Goal: Information Seeking & Learning: Find specific fact

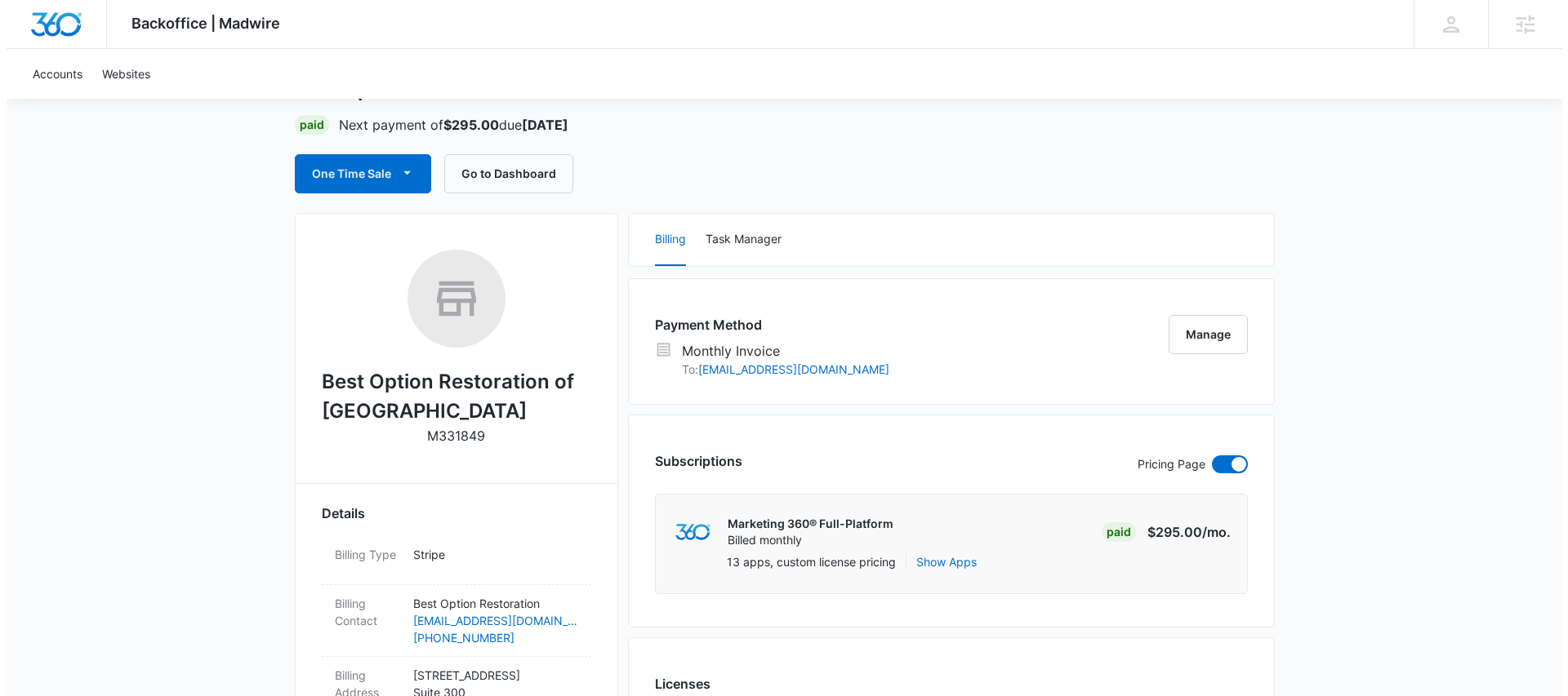
scroll to position [58, 0]
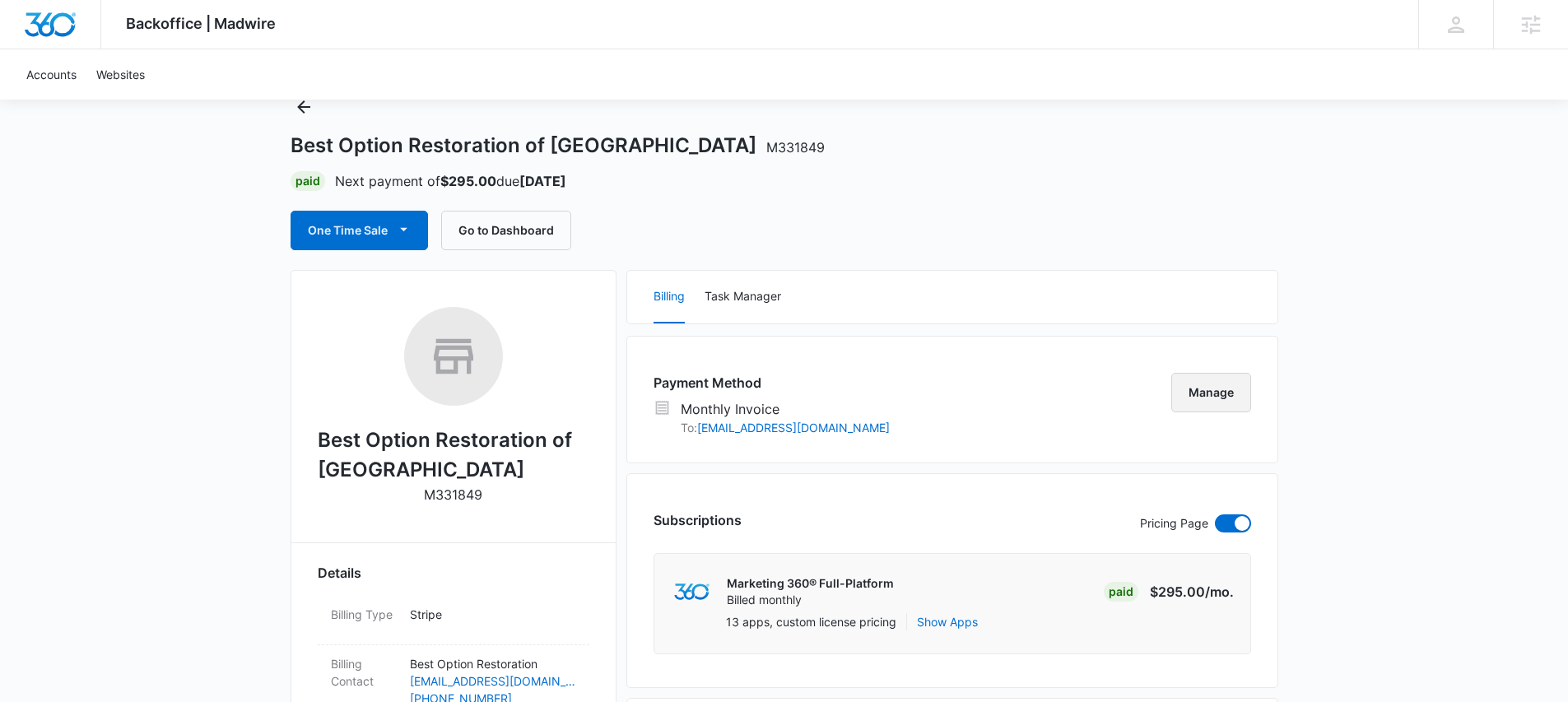
click at [1196, 395] on button "Manage" at bounding box center [1211, 392] width 80 height 40
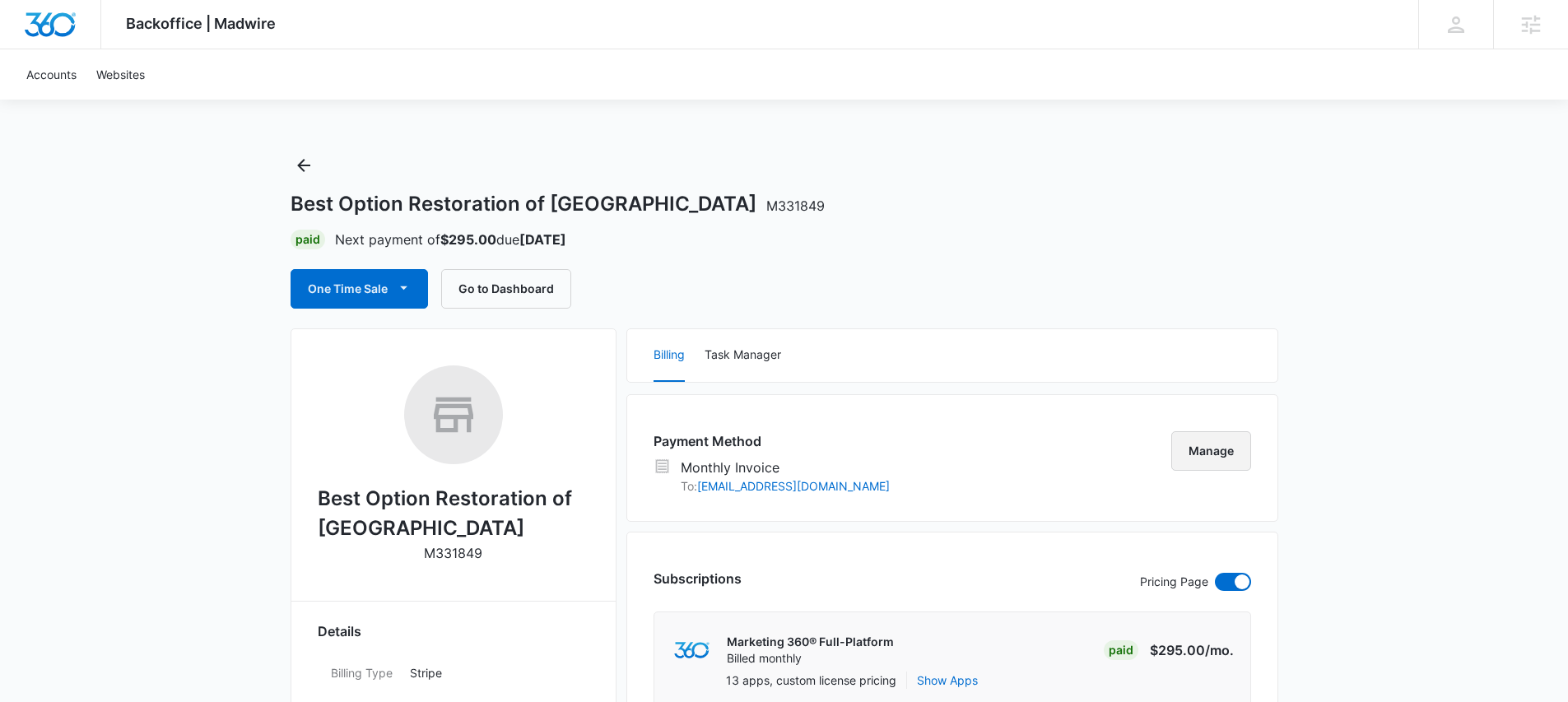
click at [1234, 443] on button "Manage" at bounding box center [1211, 451] width 80 height 40
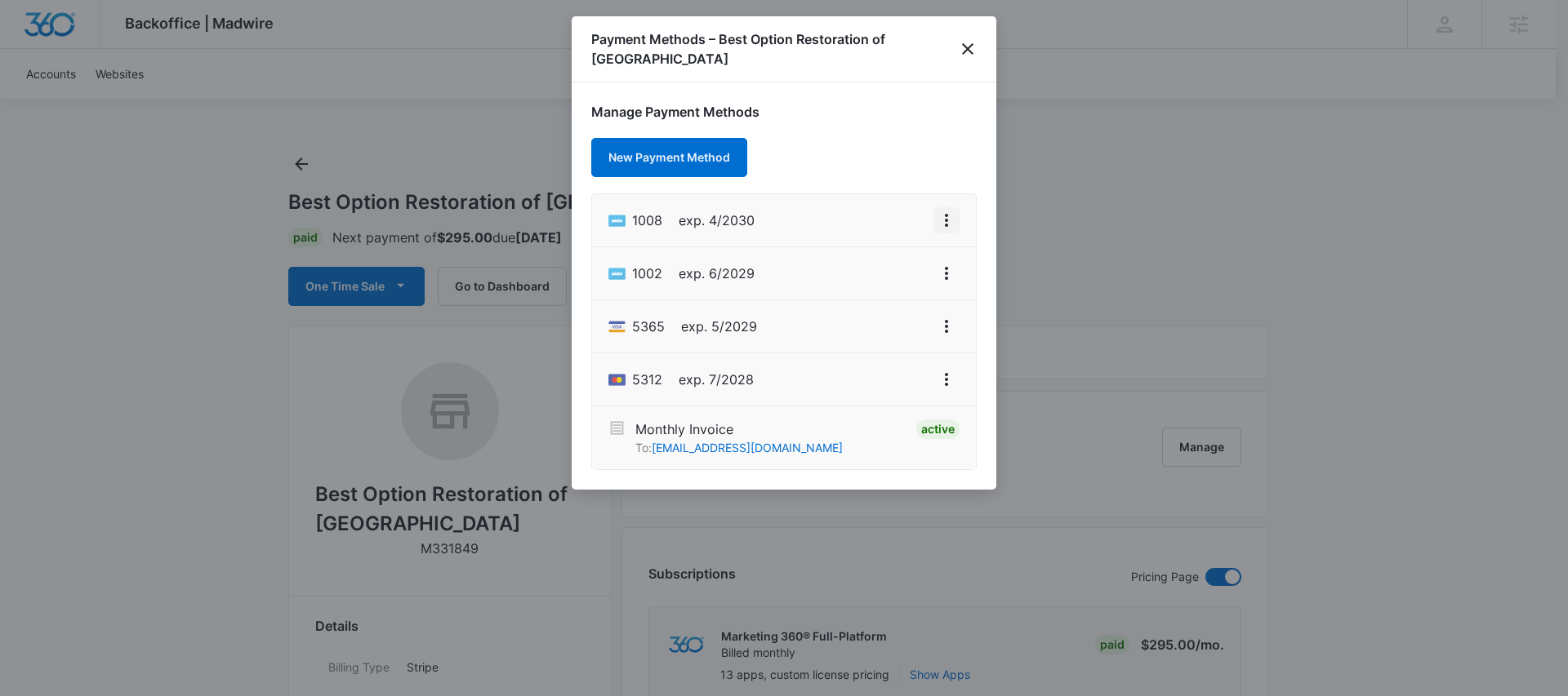
click at [947, 229] on icon "View More" at bounding box center [946, 220] width 19 height 19
click at [1108, 254] on div at bounding box center [784, 348] width 1568 height 696
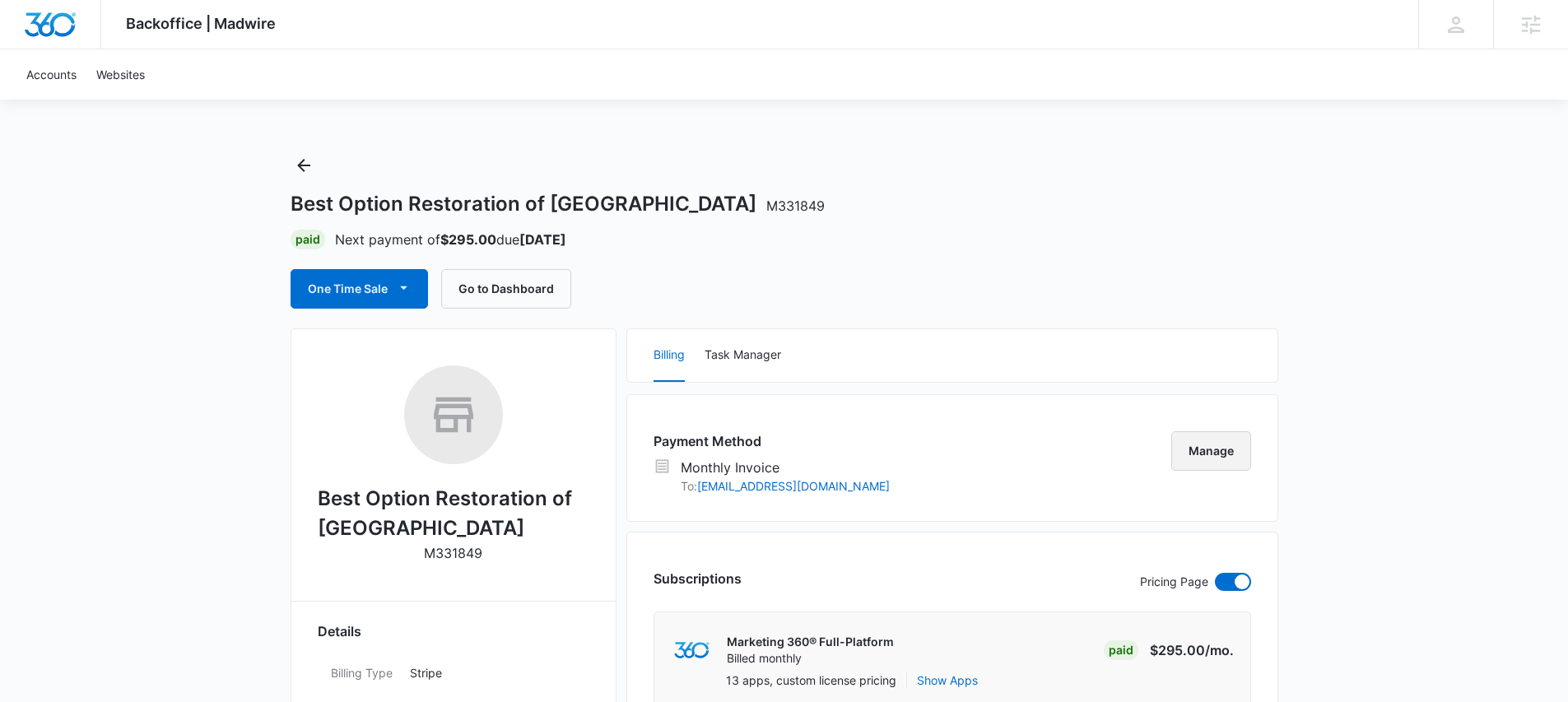
click at [1205, 444] on button "Manage" at bounding box center [1211, 451] width 80 height 40
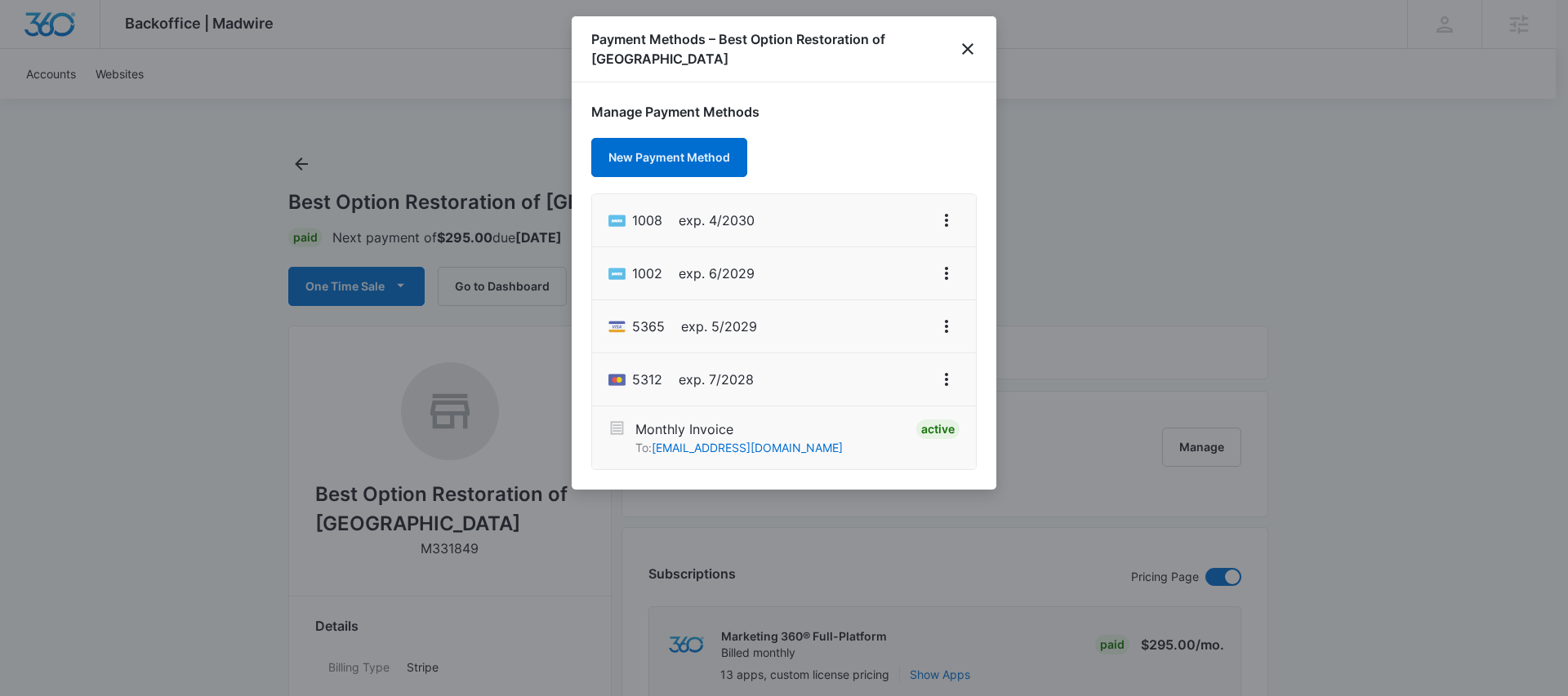
click at [1149, 360] on div at bounding box center [784, 348] width 1568 height 696
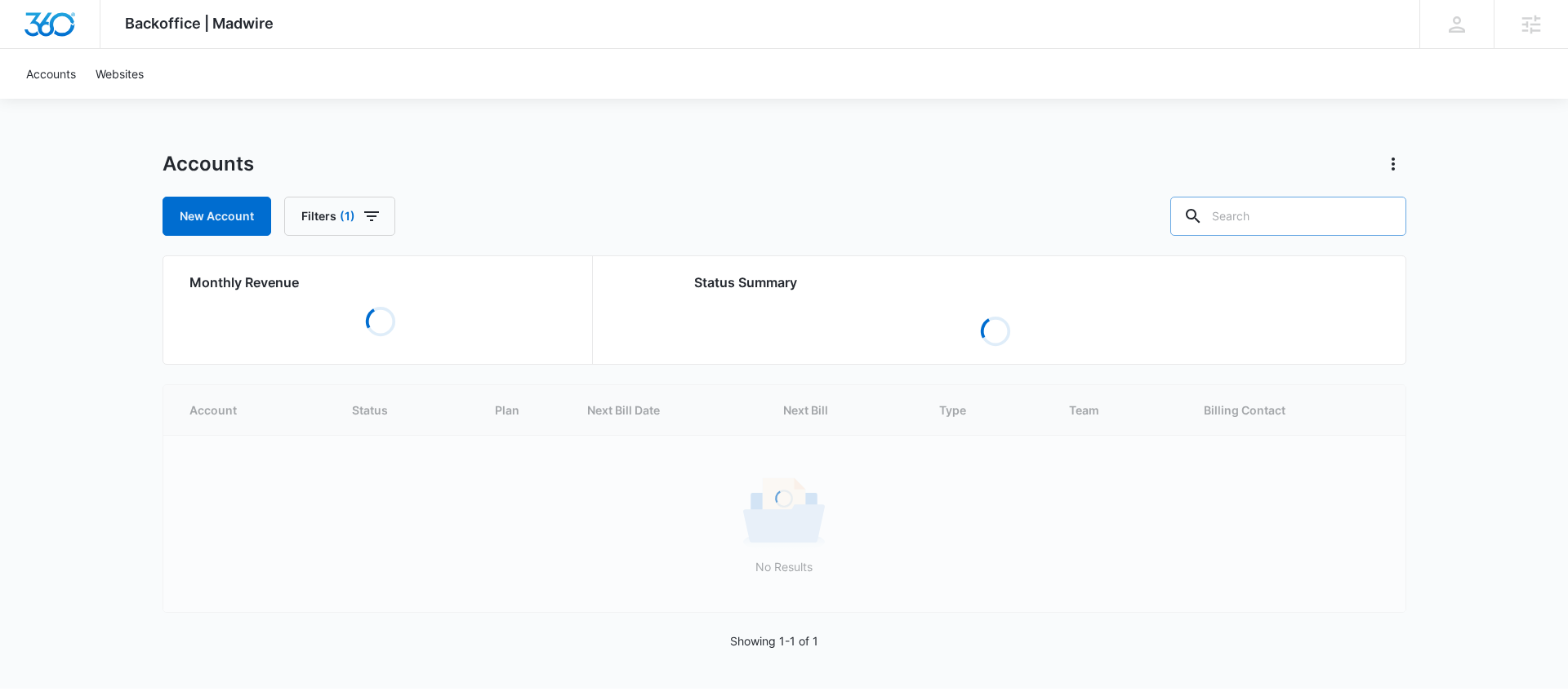
click at [1298, 211] on input "text" at bounding box center [1288, 216] width 236 height 40
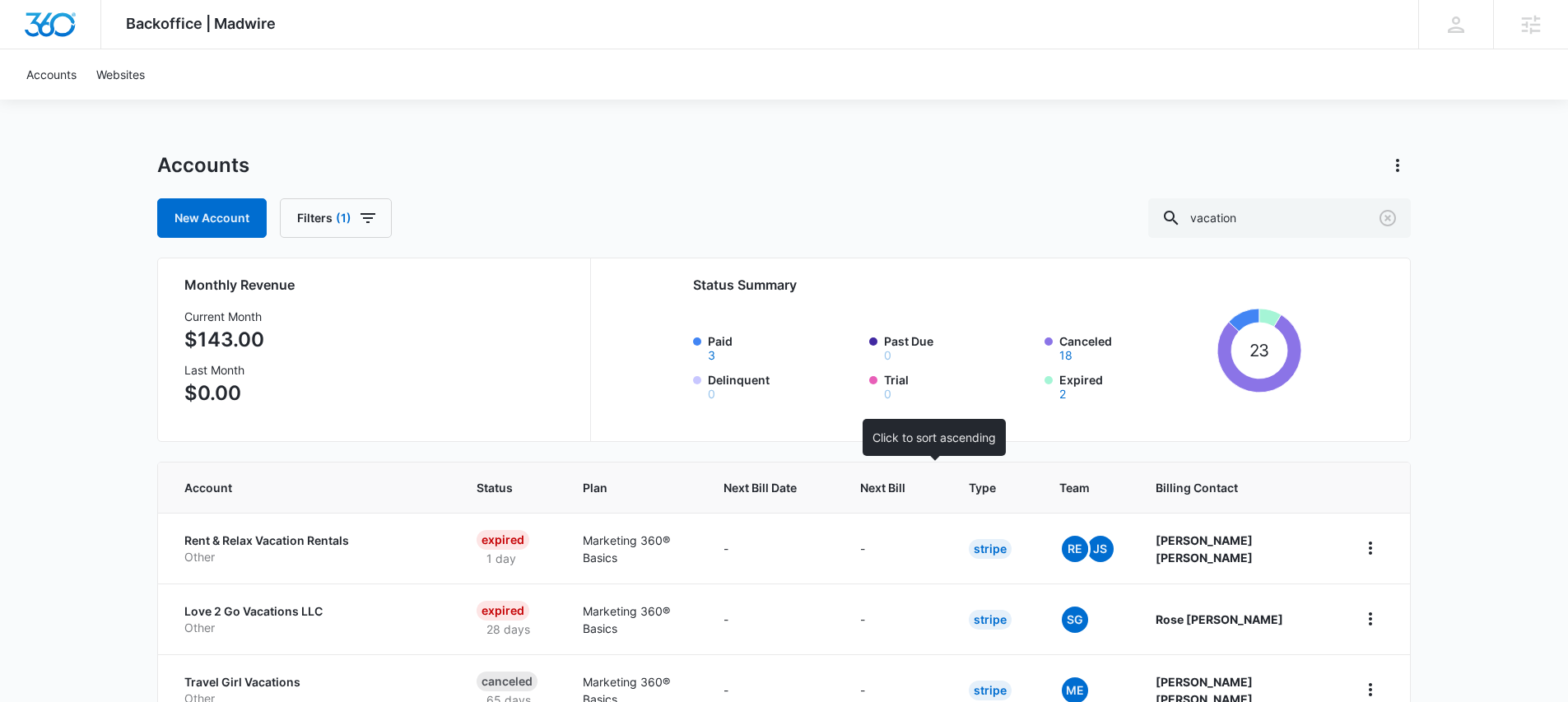
click at [905, 479] on span "Next Bill" at bounding box center [883, 487] width 46 height 18
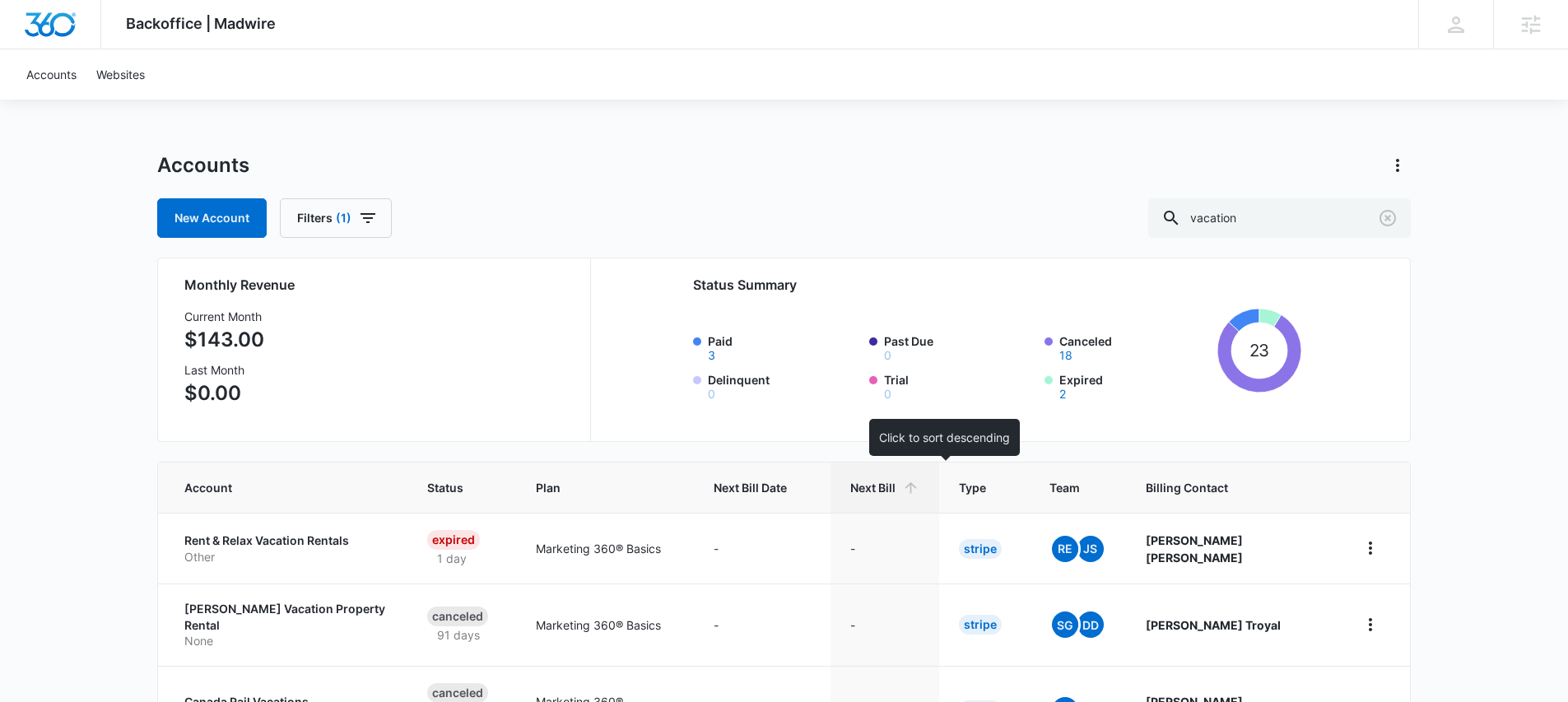
click at [896, 479] on span "Next Bill" at bounding box center [873, 487] width 46 height 18
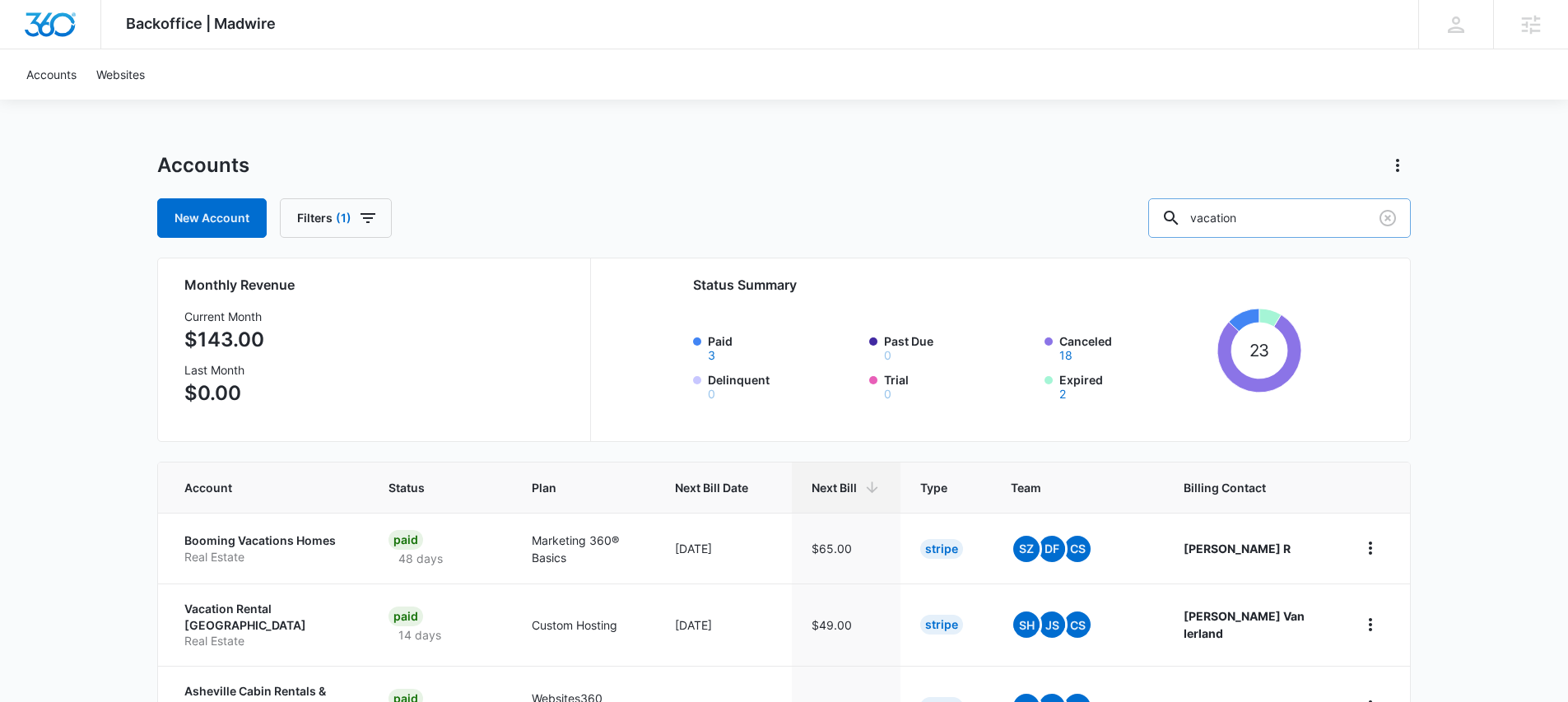
click at [1272, 215] on input "vacation" at bounding box center [1280, 218] width 263 height 40
type input "rent"
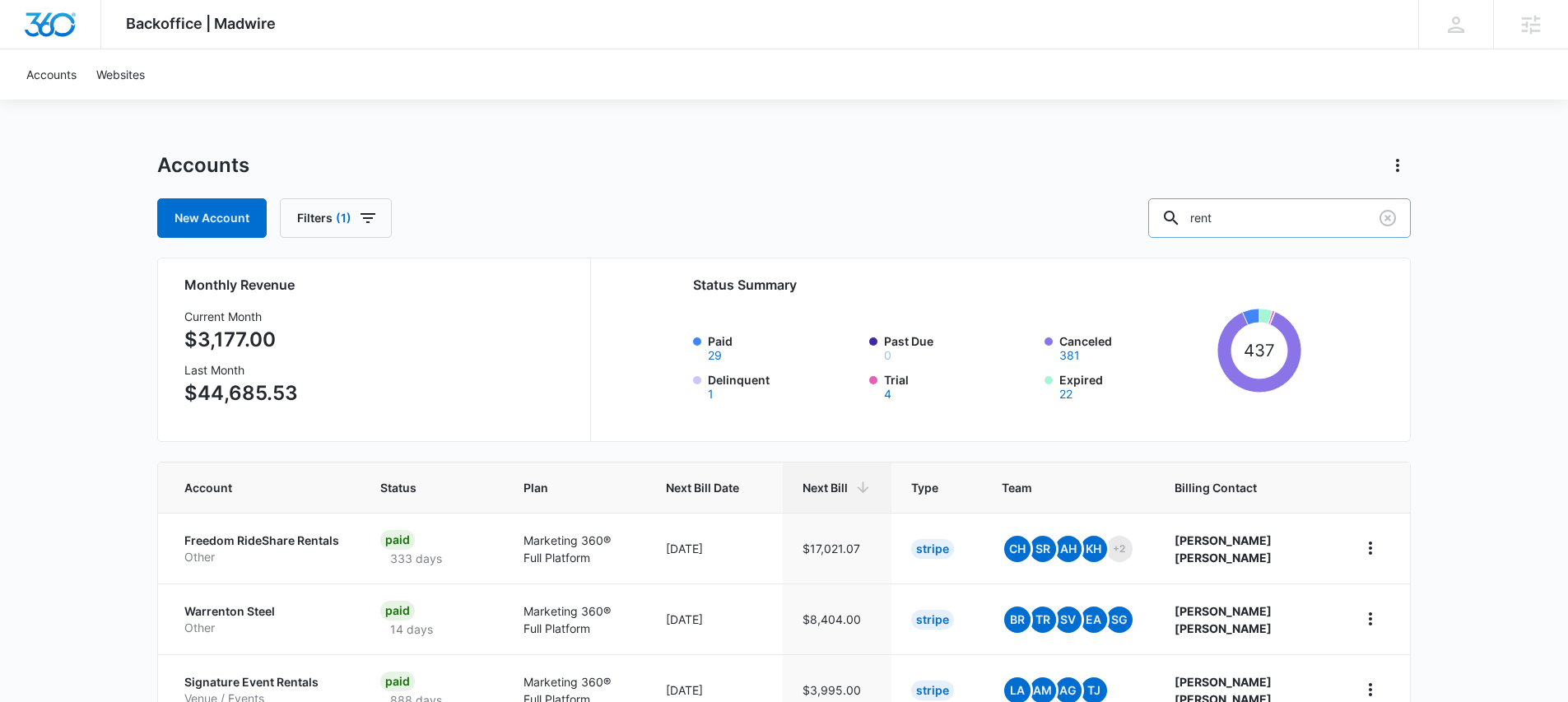
click at [1307, 214] on input "rent" at bounding box center [1280, 218] width 263 height 40
click at [1307, 215] on input "rent" at bounding box center [1280, 218] width 263 height 40
click at [1307, 214] on input "rent" at bounding box center [1280, 218] width 263 height 40
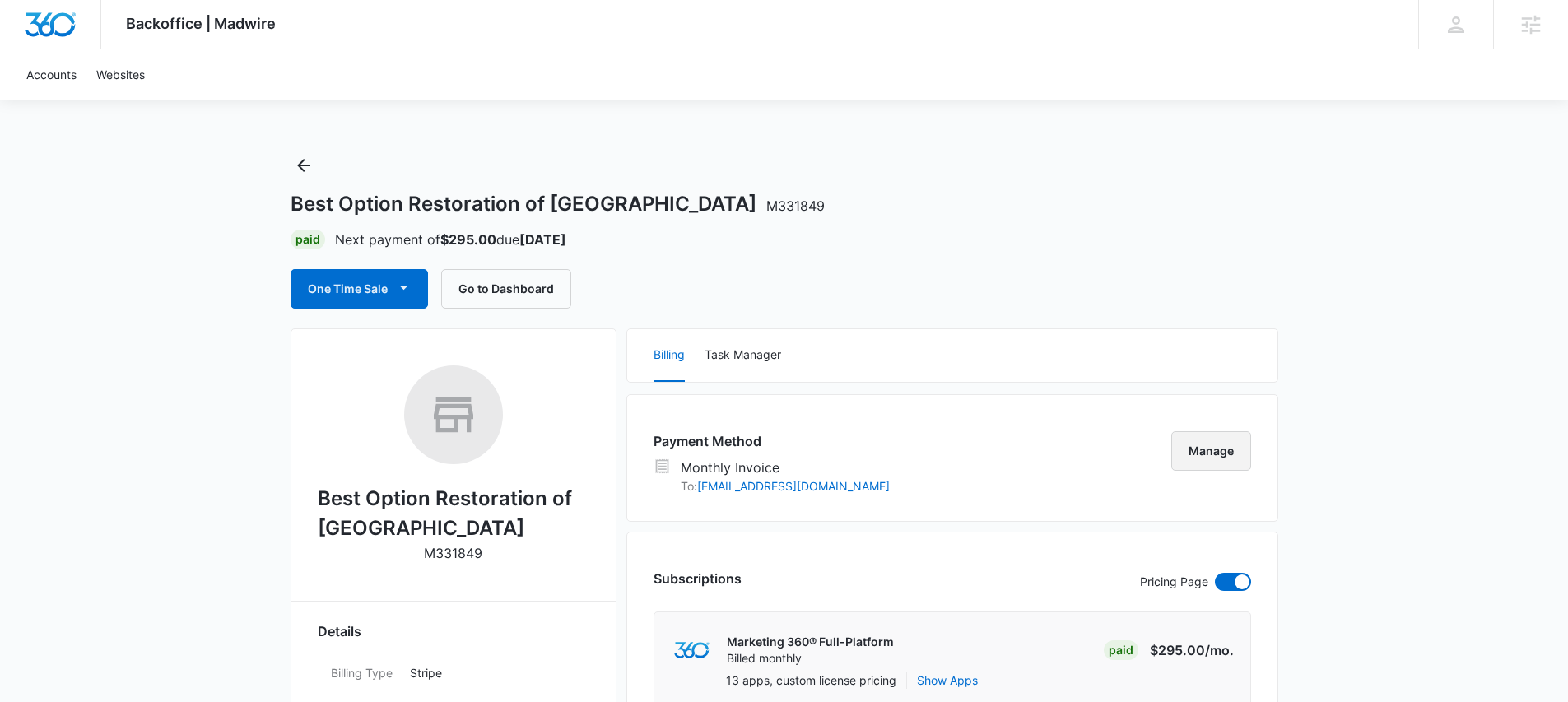
click at [1189, 451] on button "Manage" at bounding box center [1211, 451] width 80 height 40
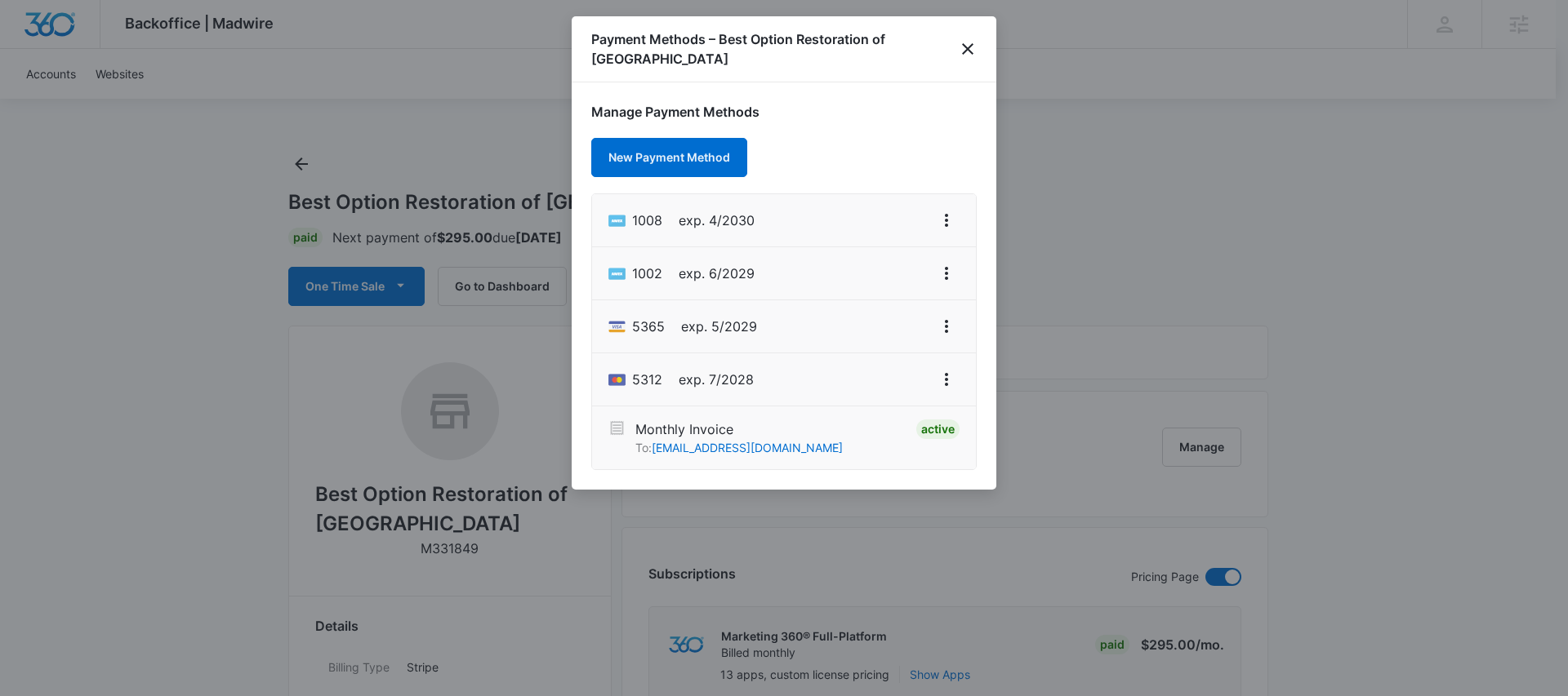
click at [1140, 302] on div at bounding box center [784, 348] width 1568 height 696
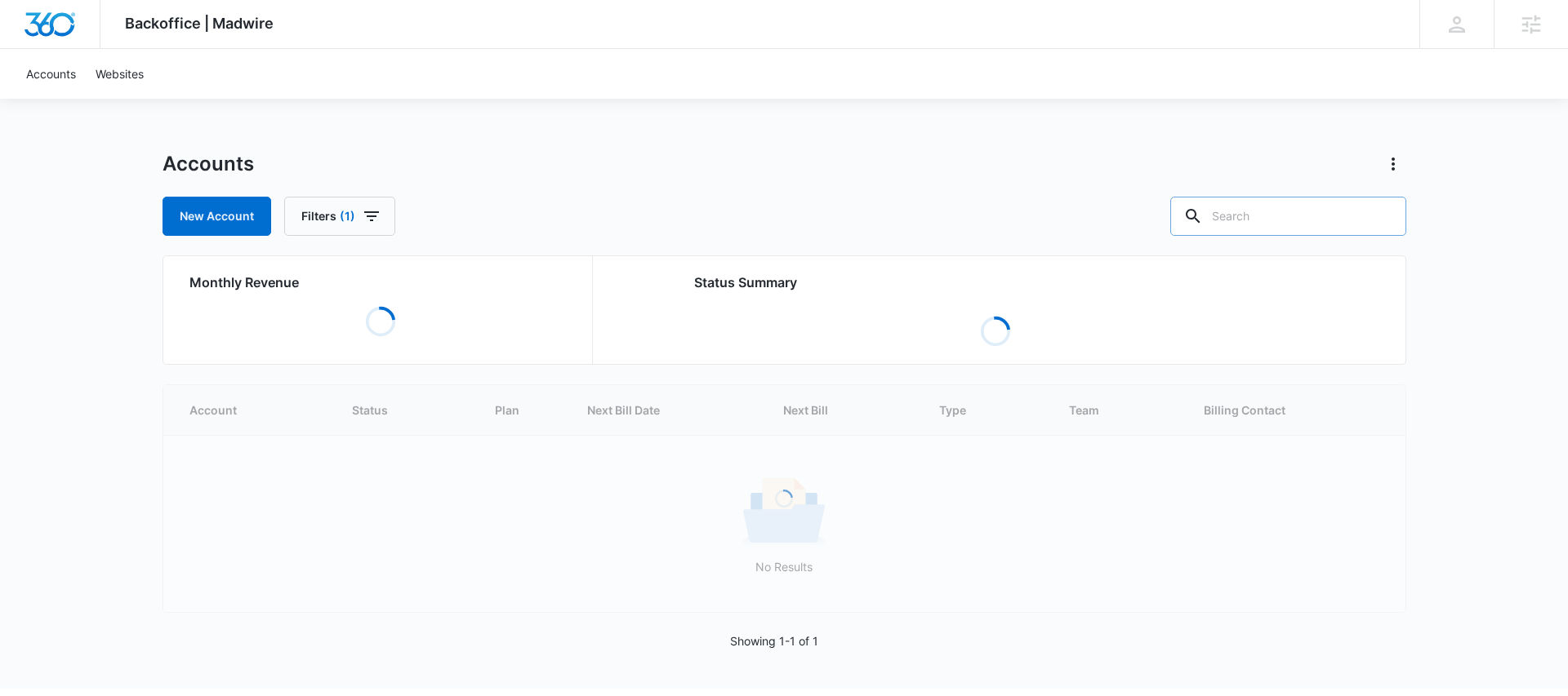
click at [1284, 216] on input "text" at bounding box center [1288, 216] width 236 height 40
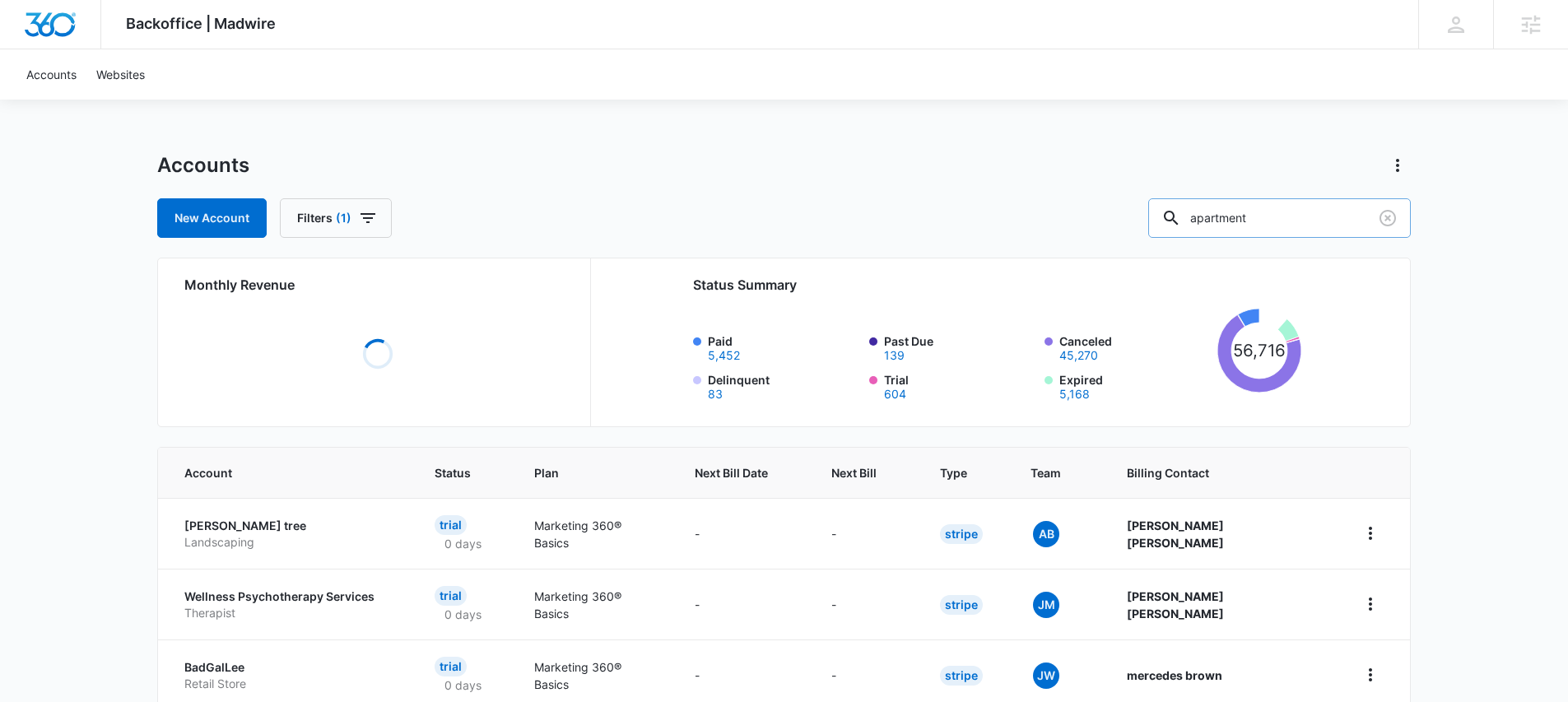
type input "apartment"
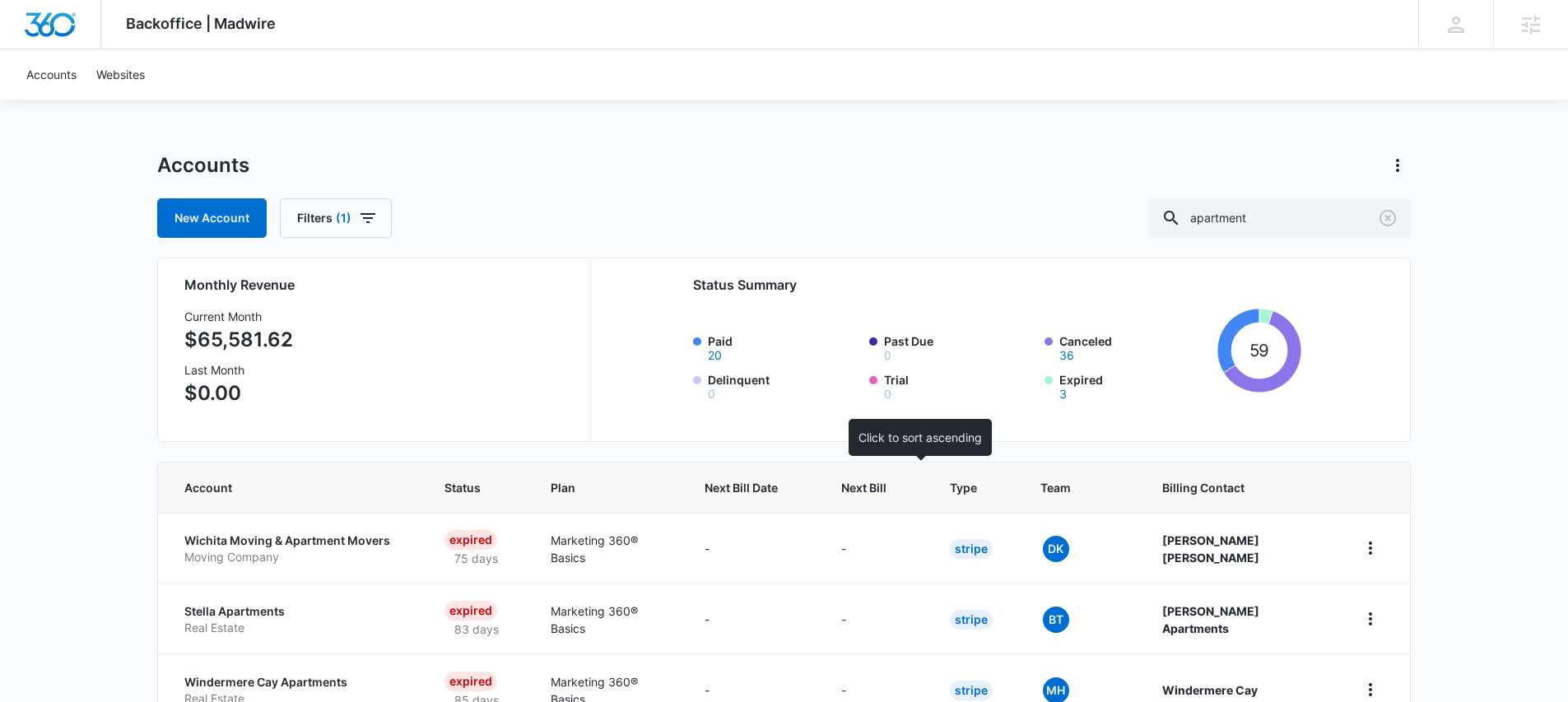
click at [887, 488] on span "Next Bill" at bounding box center [863, 487] width 46 height 18
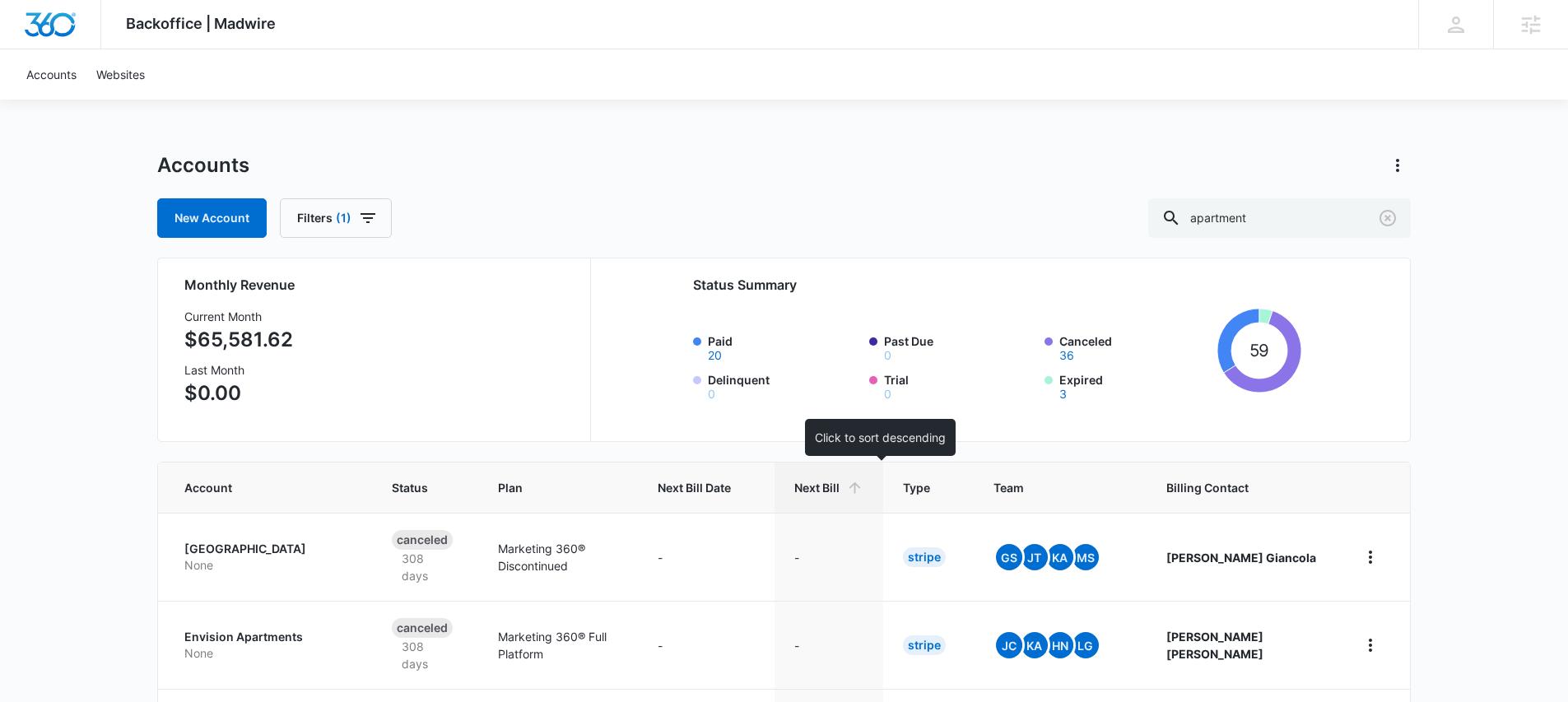
click at [883, 488] on th "Next Bill" at bounding box center [828, 488] width 109 height 50
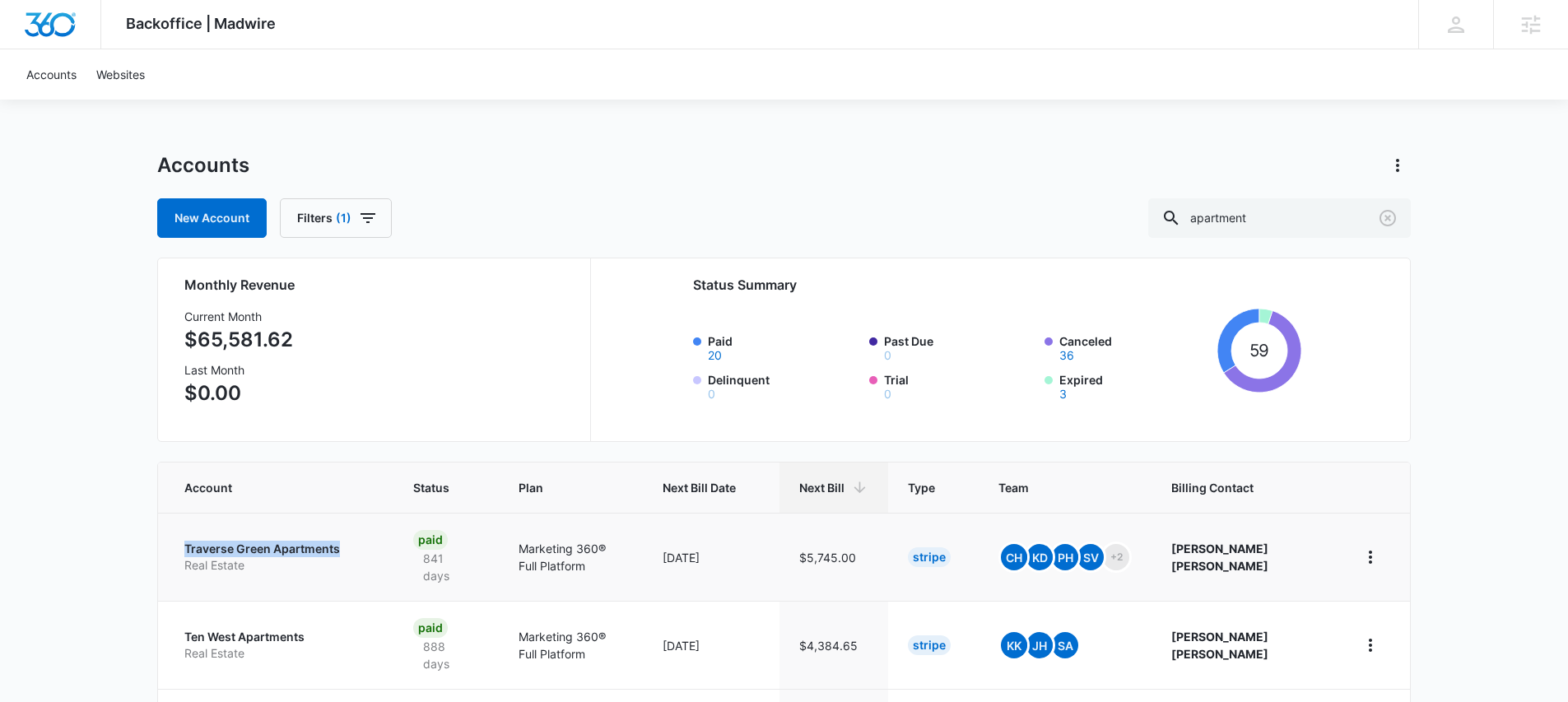
drag, startPoint x: 172, startPoint y: 537, endPoint x: 349, endPoint y: 540, distance: 177.0
click at [349, 540] on td "Traverse Green Apartments Real Estate" at bounding box center [275, 557] width 235 height 88
copy p "Traverse Green Apartments"
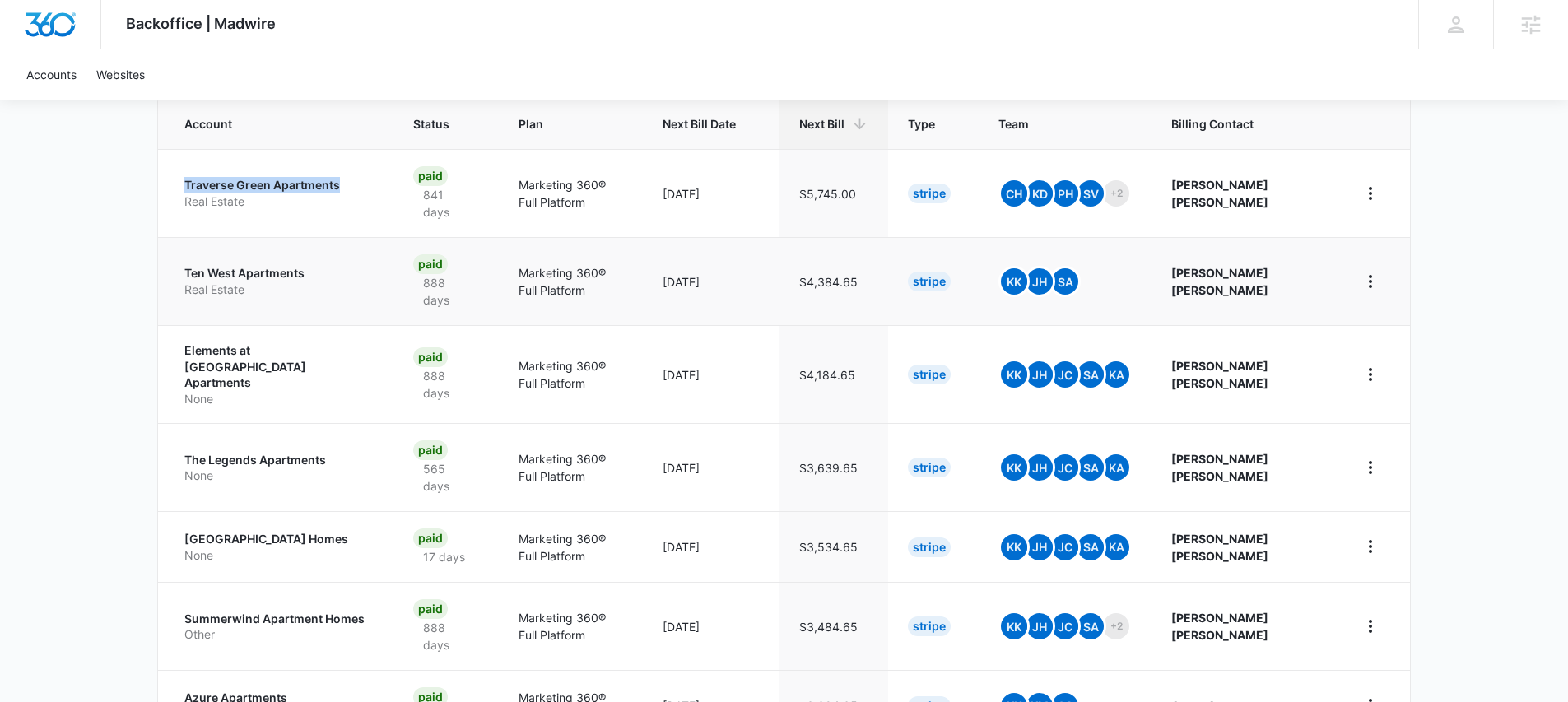
scroll to position [378, 0]
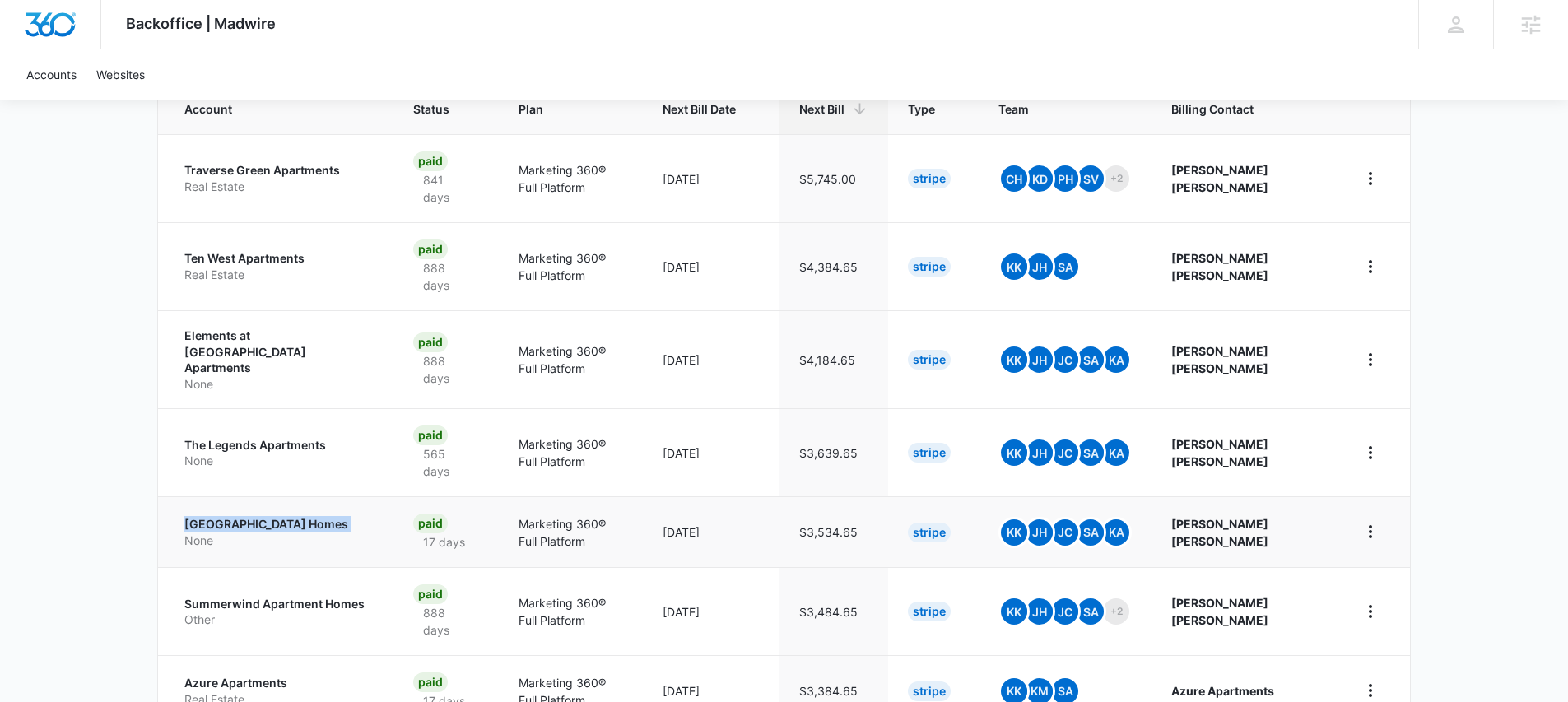
drag, startPoint x: 165, startPoint y: 497, endPoint x: 346, endPoint y: 505, distance: 181.2
click at [346, 505] on td "Riverwalk Apartment Homes None" at bounding box center [275, 532] width 235 height 71
copy p "[GEOGRAPHIC_DATA] Homes"
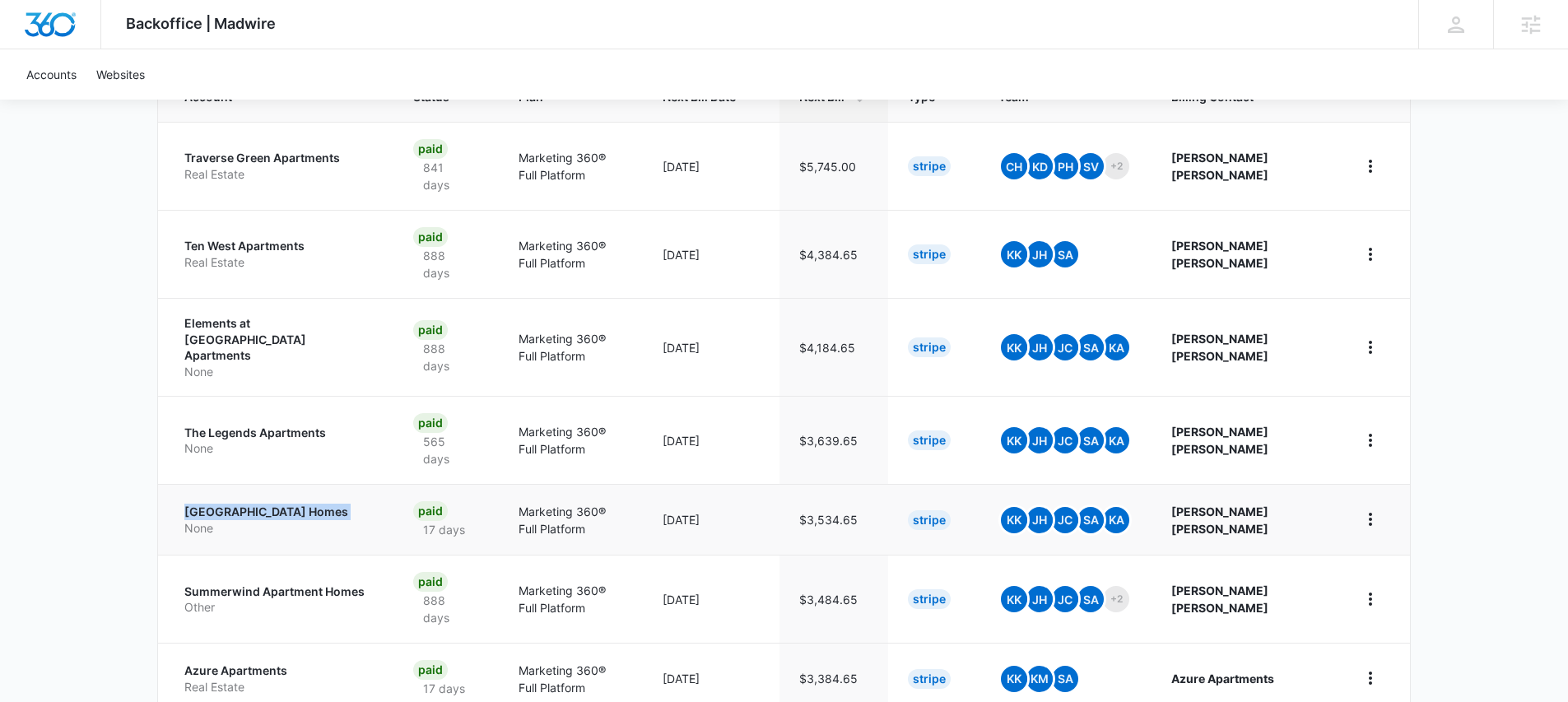
scroll to position [410, 0]
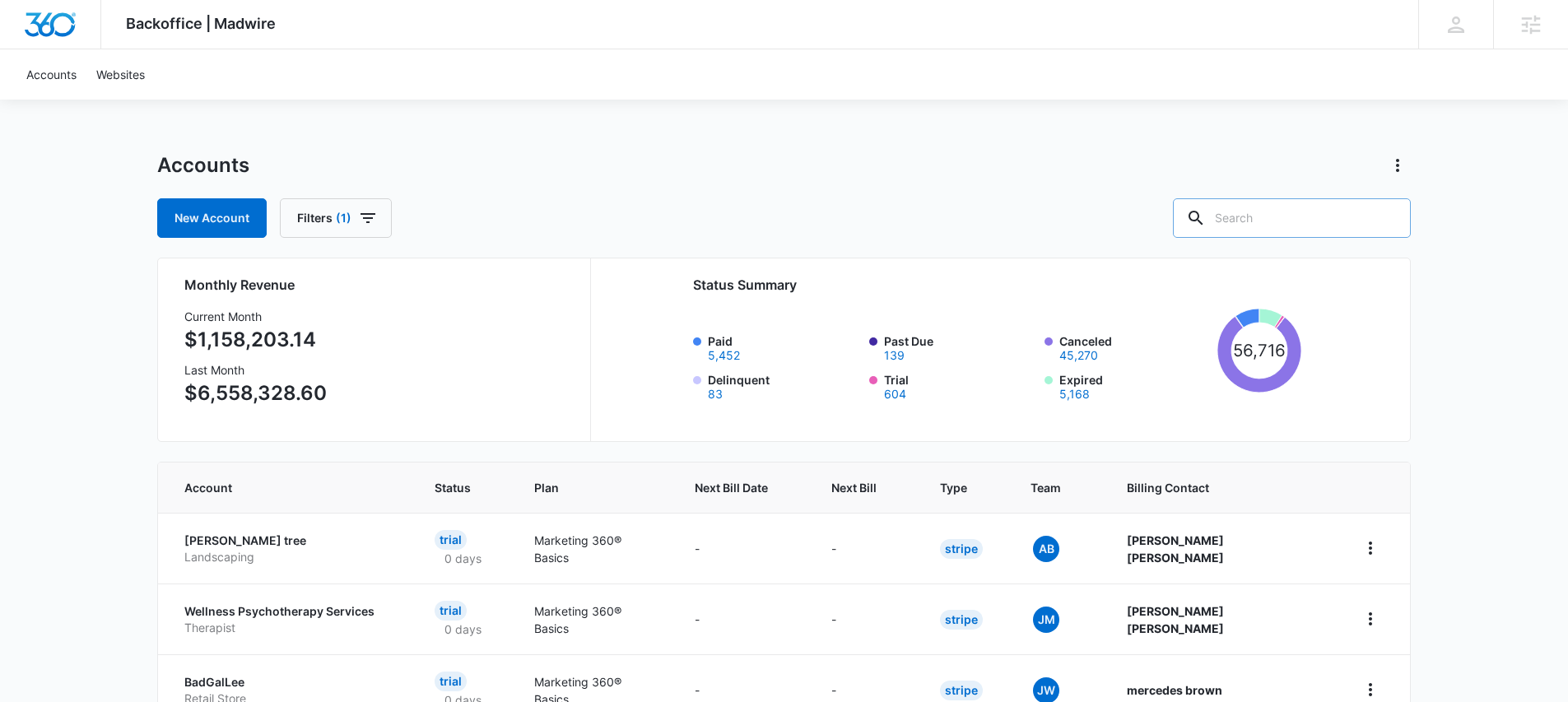
click at [1273, 215] on input "text" at bounding box center [1292, 218] width 238 height 40
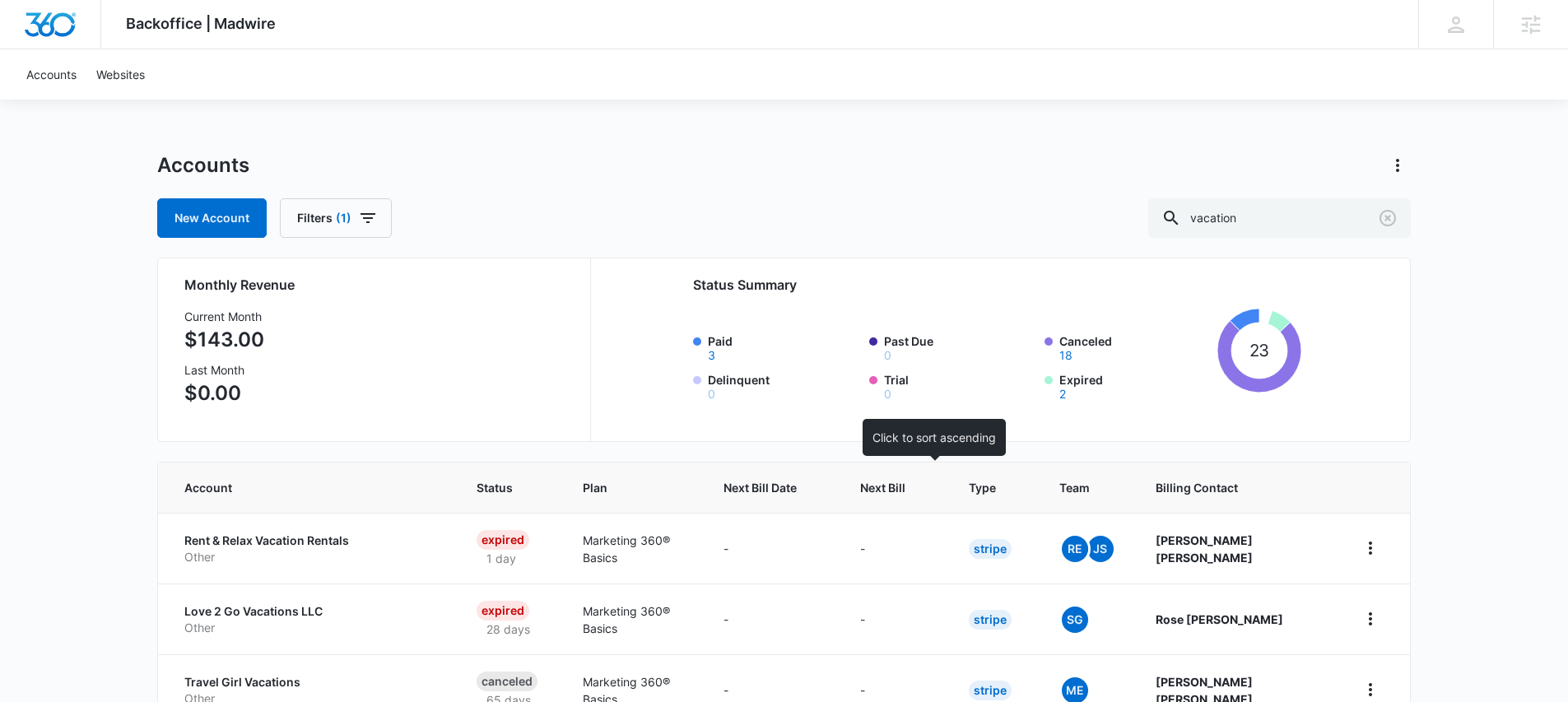
click at [937, 467] on th "Next Bill" at bounding box center [894, 488] width 109 height 50
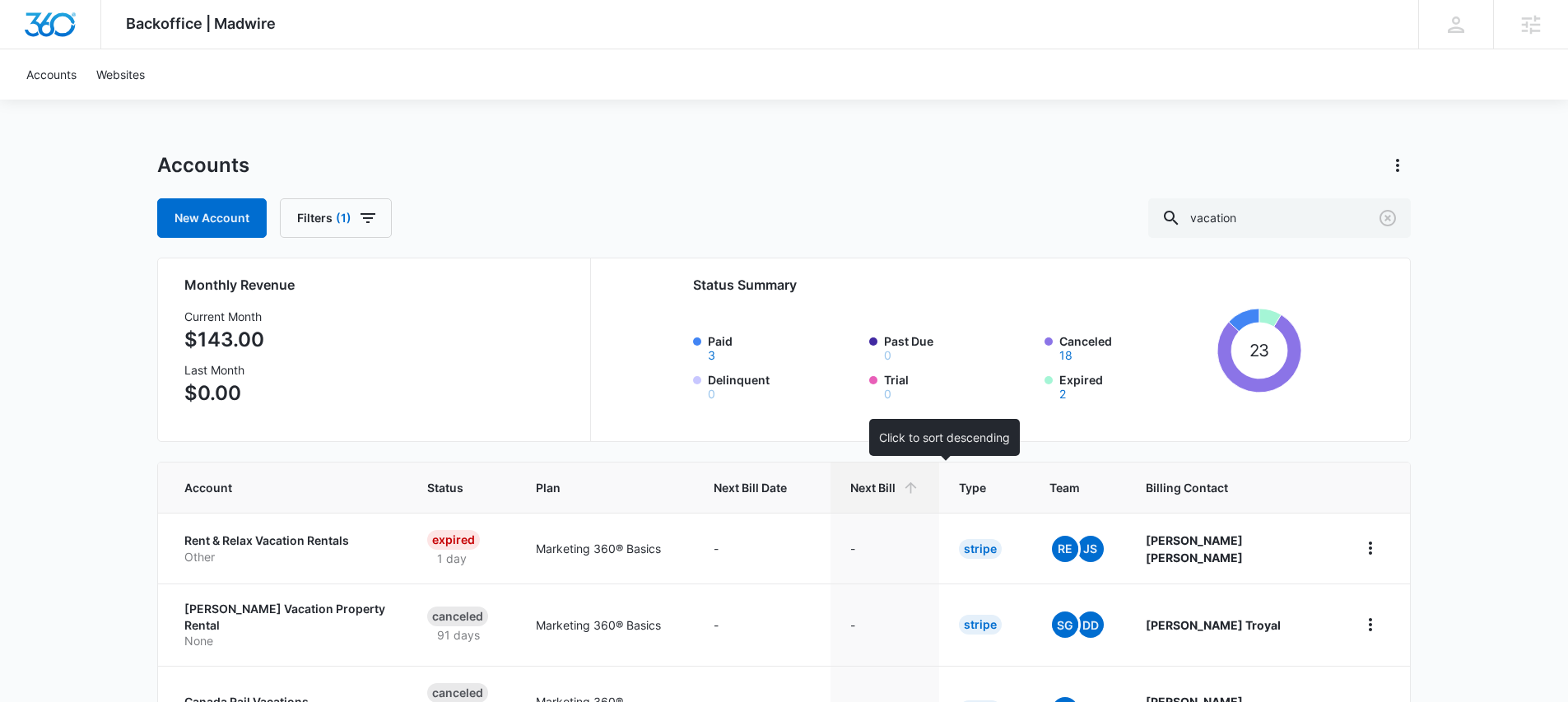
click at [896, 488] on span "Next Bill" at bounding box center [873, 487] width 46 height 18
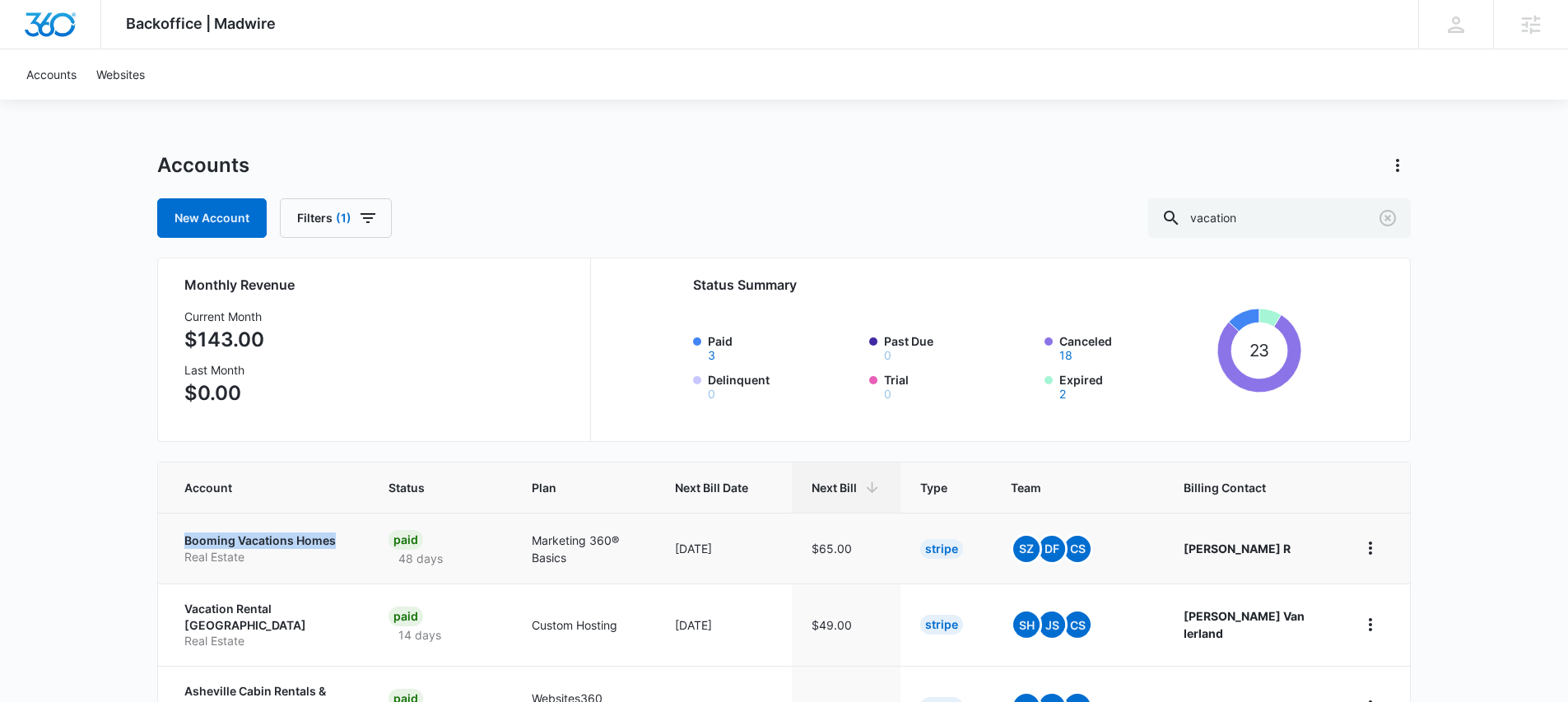
drag, startPoint x: 176, startPoint y: 540, endPoint x: 356, endPoint y: 537, distance: 180.0
click at [356, 537] on td "Booming Vacations Homes Real Estate" at bounding box center [263, 549] width 211 height 71
copy p "Booming Vacations Homes"
click at [1275, 210] on input "vacation" at bounding box center [1280, 218] width 263 height 40
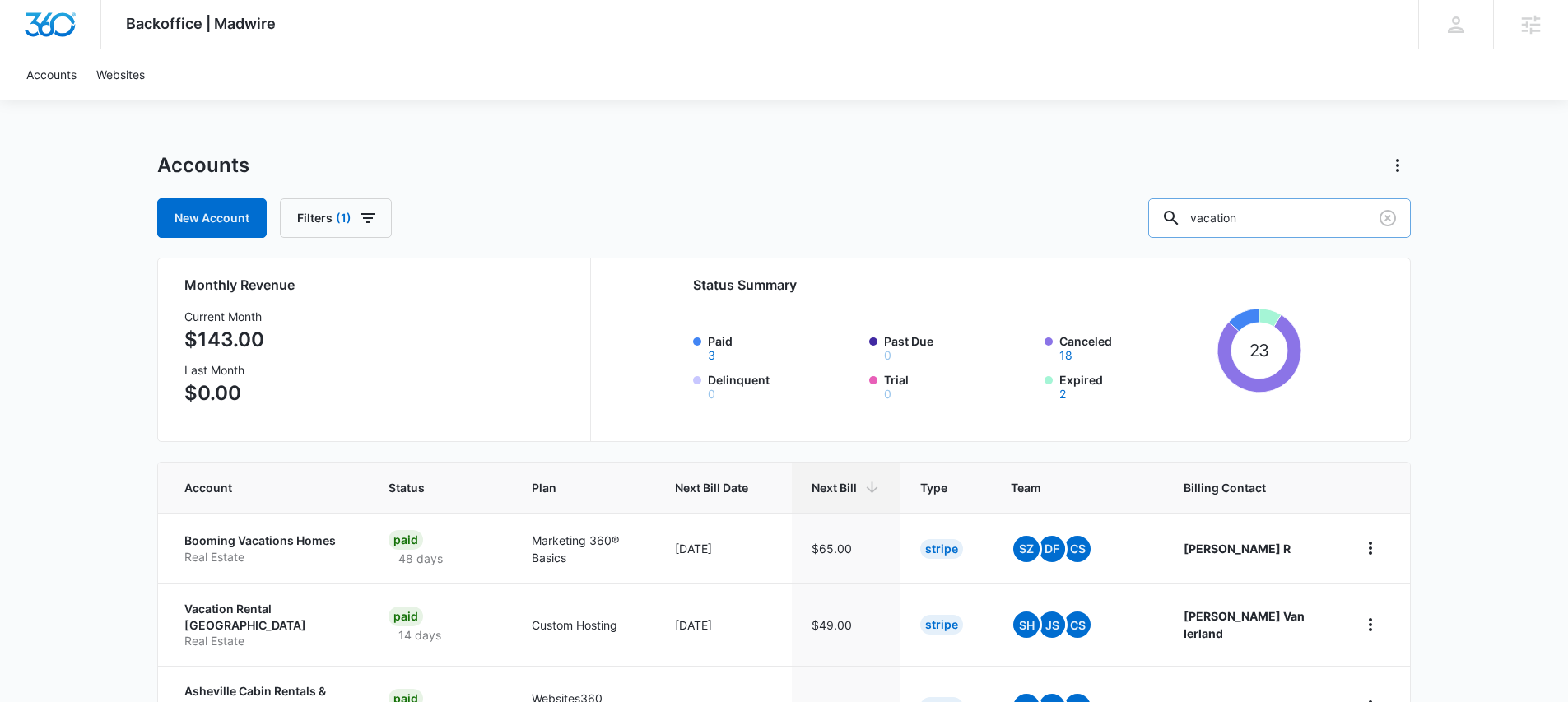
click at [1275, 210] on input "vacation" at bounding box center [1280, 218] width 263 height 40
type input "r"
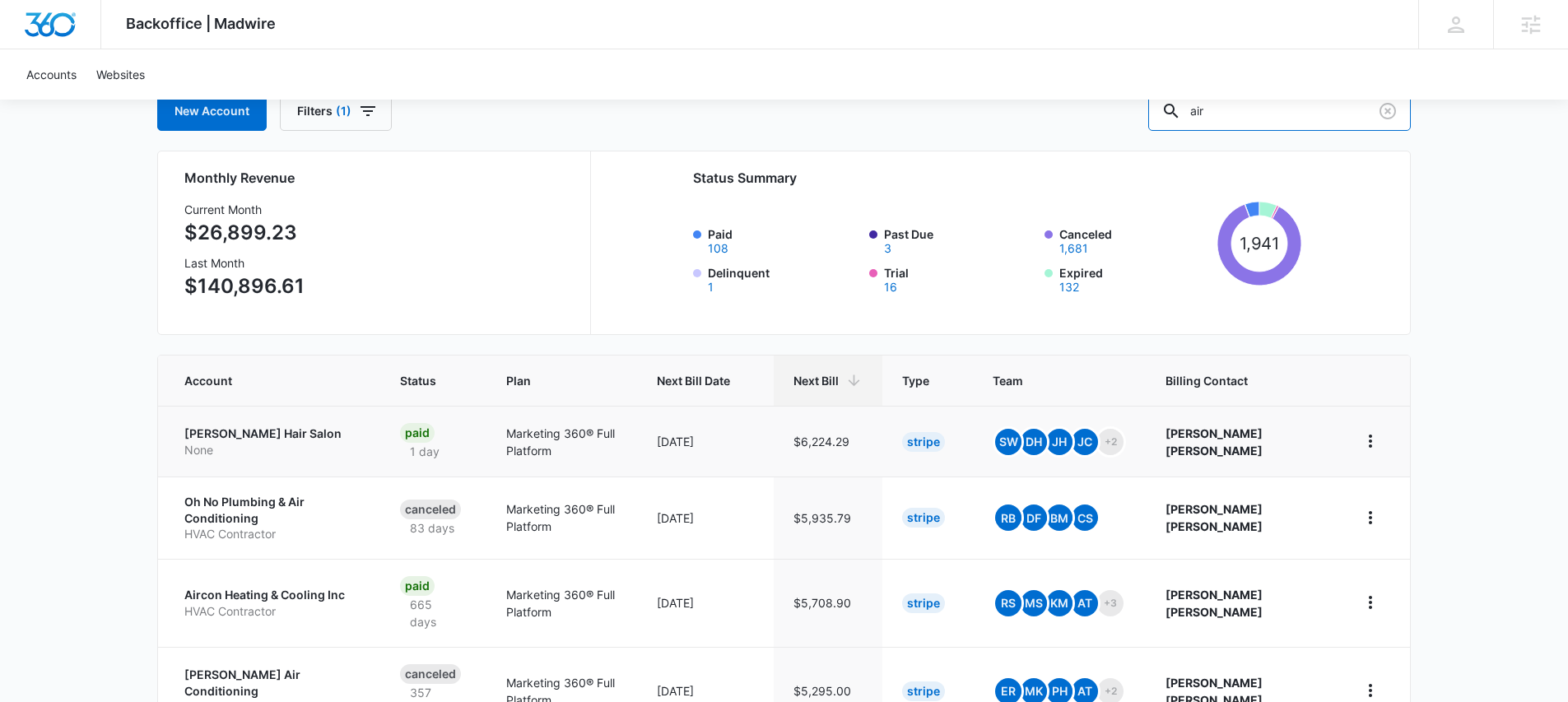
scroll to position [117, 0]
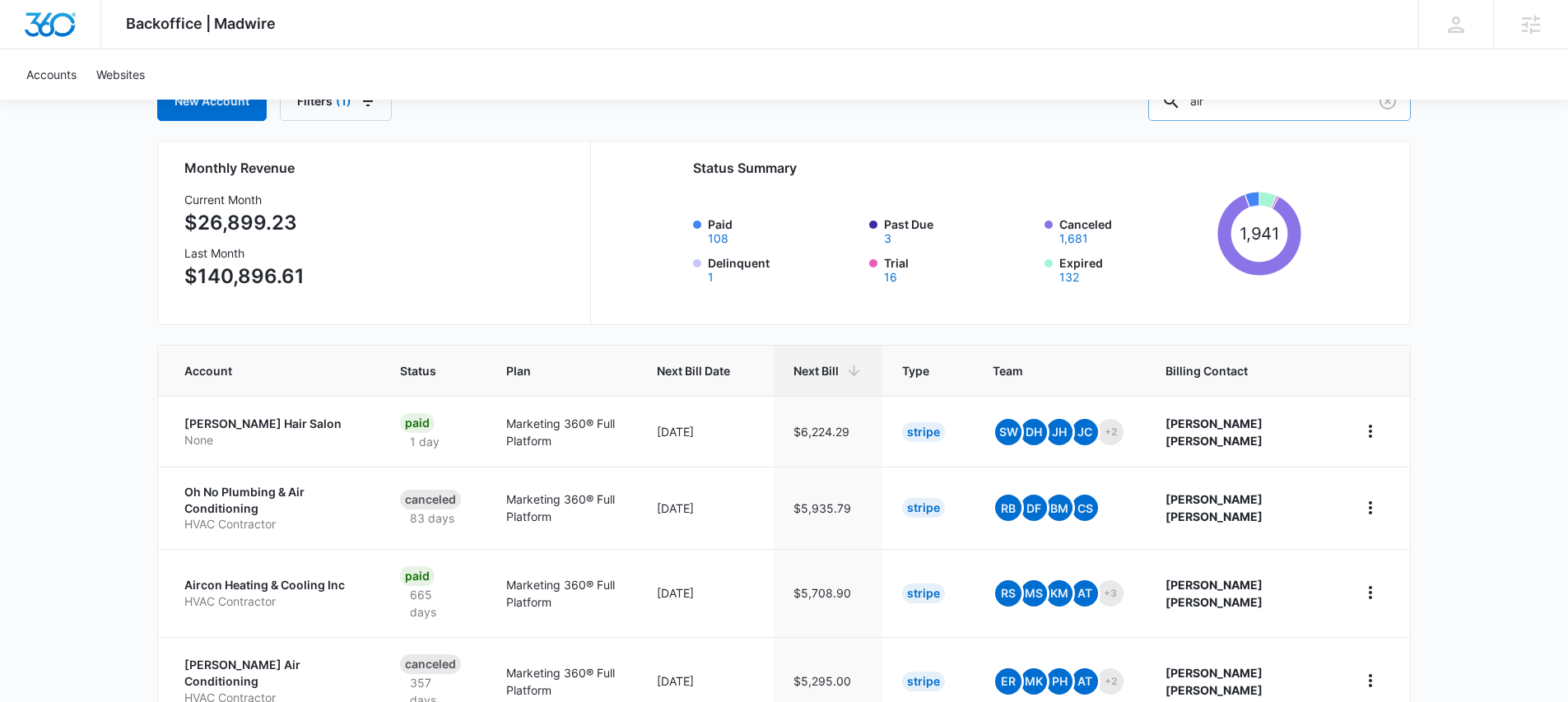
click at [1257, 115] on input "air" at bounding box center [1280, 101] width 263 height 40
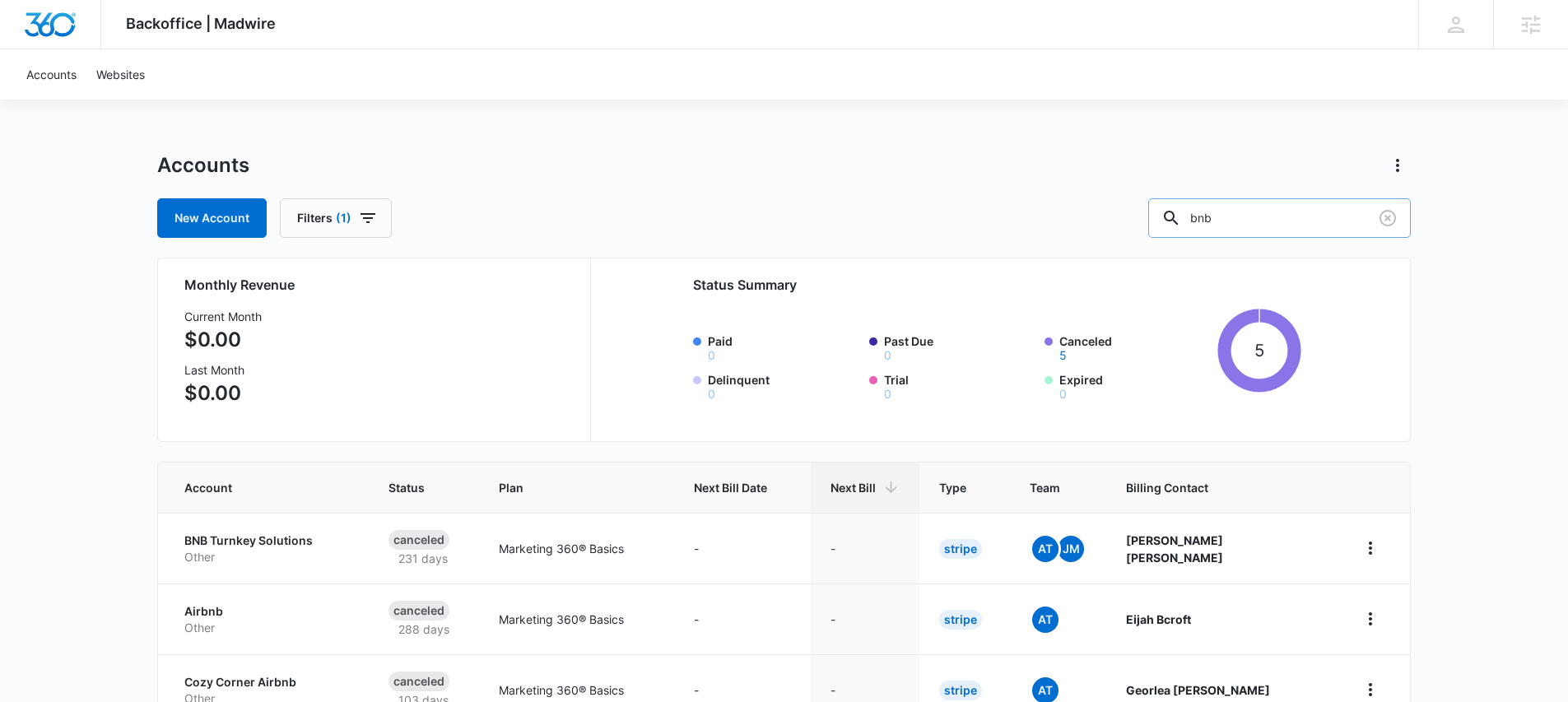
click at [1258, 213] on input "bnb" at bounding box center [1280, 218] width 263 height 40
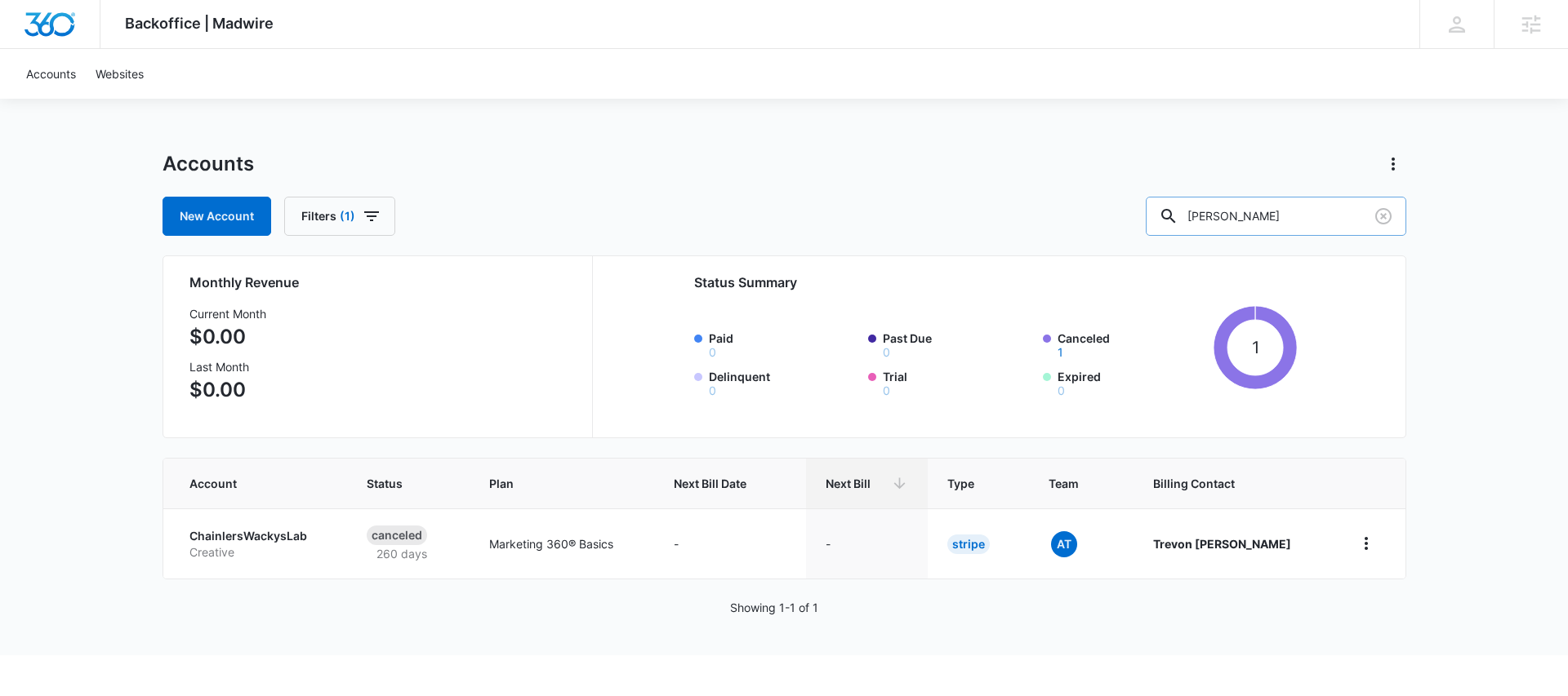
click at [1286, 216] on input "[PERSON_NAME]" at bounding box center [1276, 216] width 261 height 40
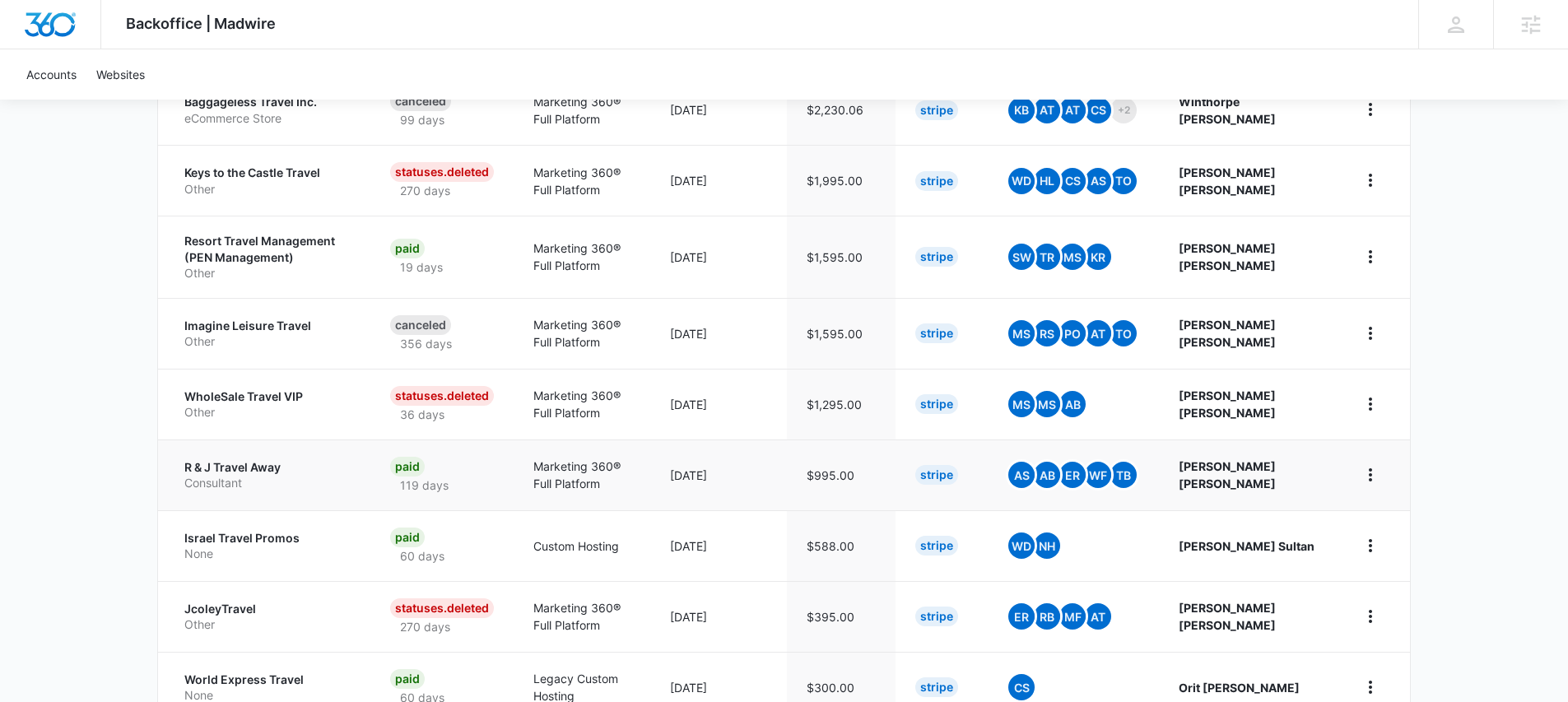
scroll to position [441, 0]
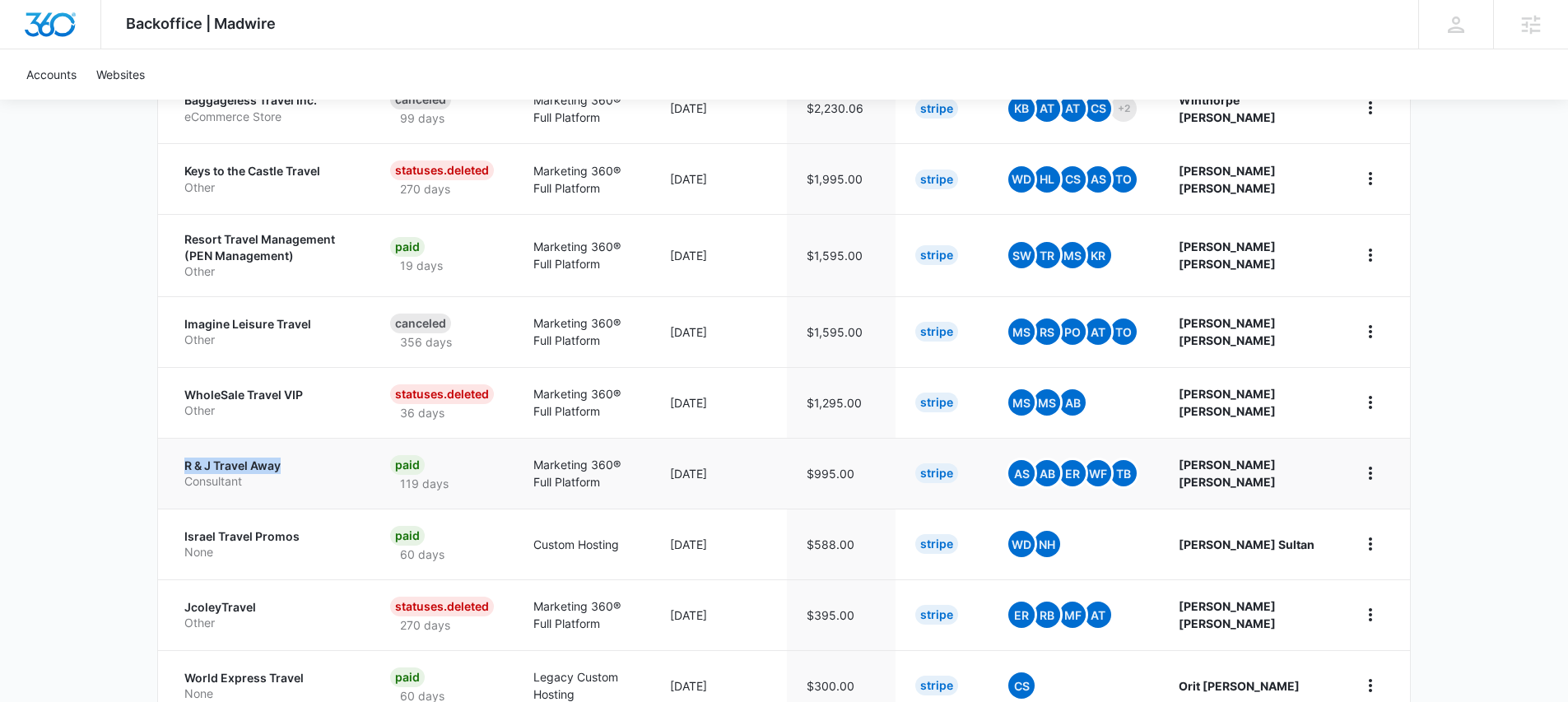
drag, startPoint x: 179, startPoint y: 465, endPoint x: 281, endPoint y: 468, distance: 102.0
click at [281, 468] on td "R & J Travel Away Consultant" at bounding box center [264, 473] width 213 height 71
copy p "R & J Travel Away"
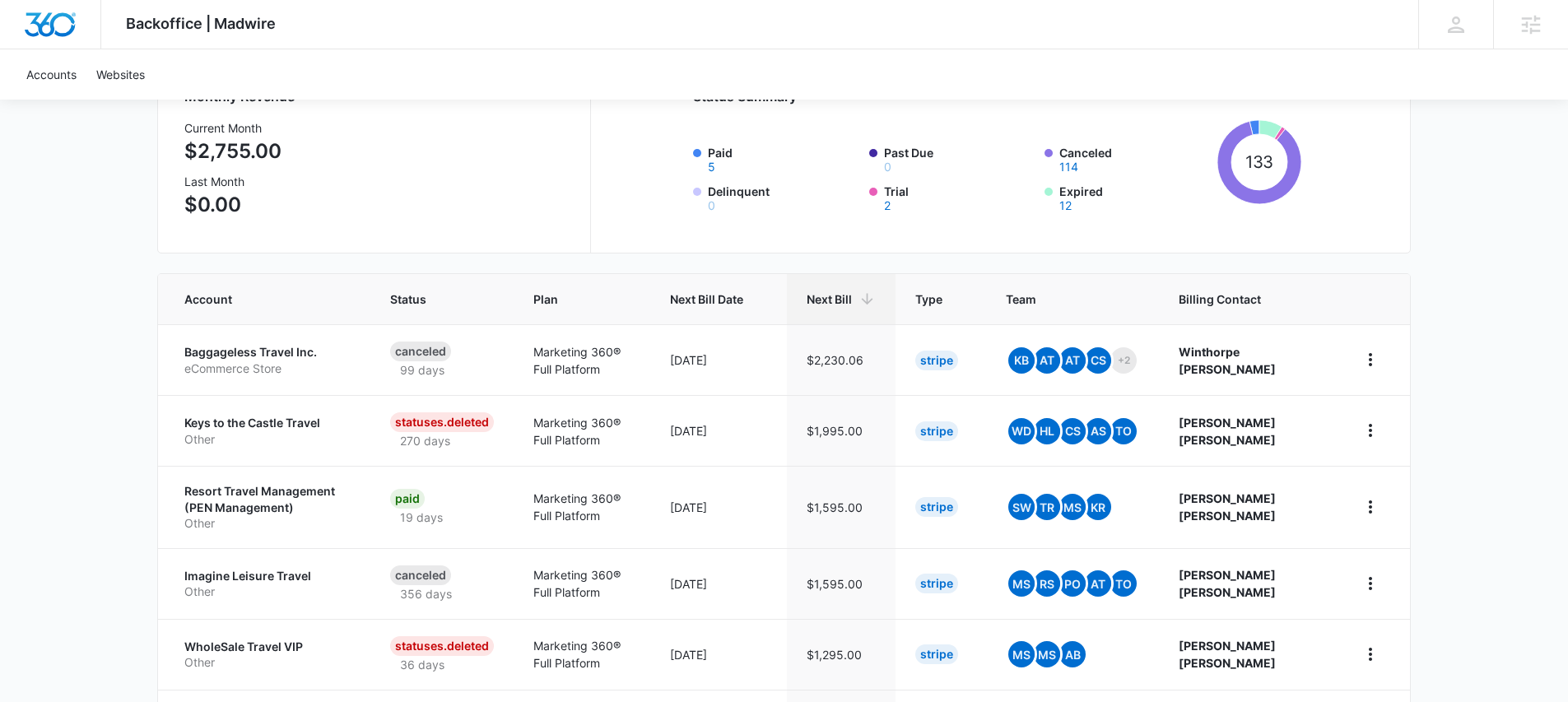
scroll to position [0, 0]
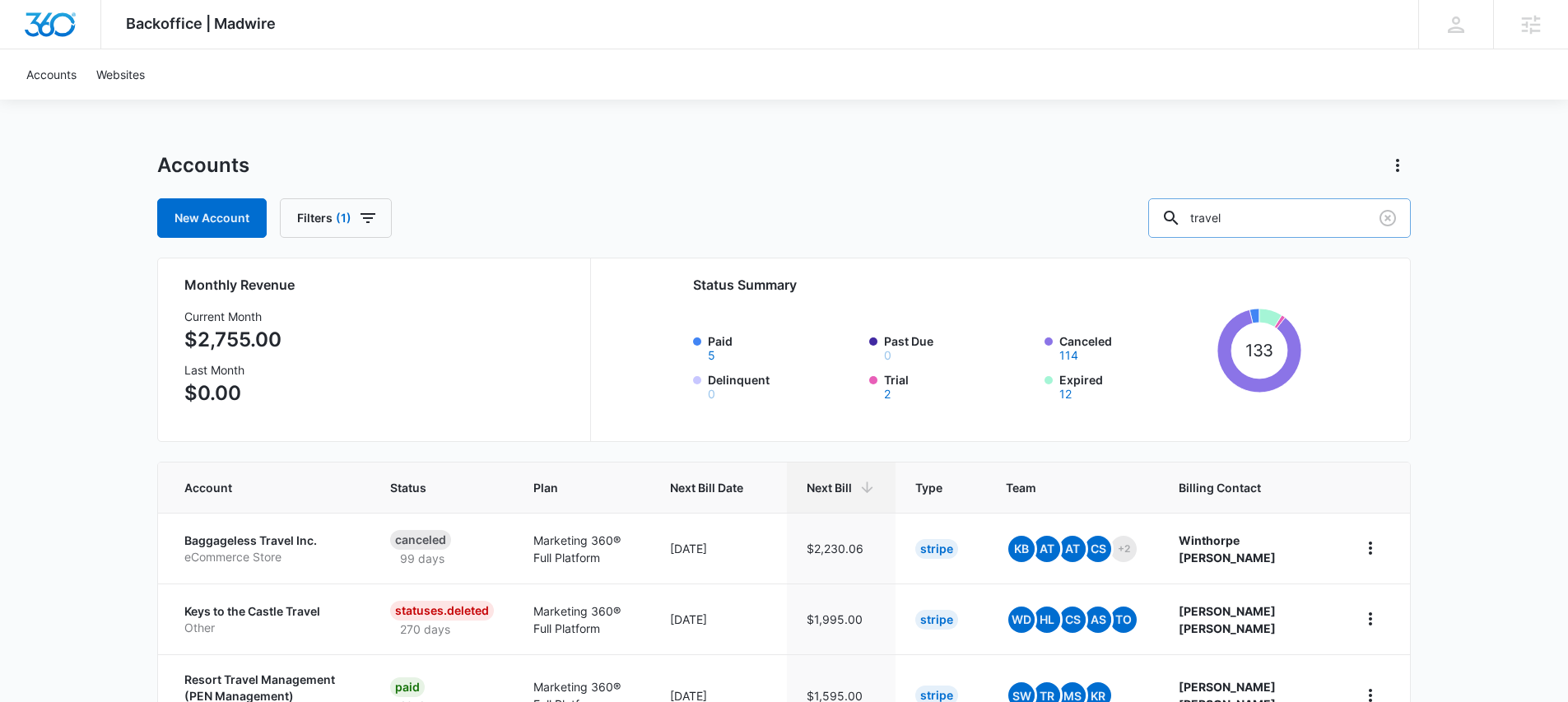
click at [1265, 219] on input "travel" at bounding box center [1280, 218] width 263 height 40
type input "apartment"
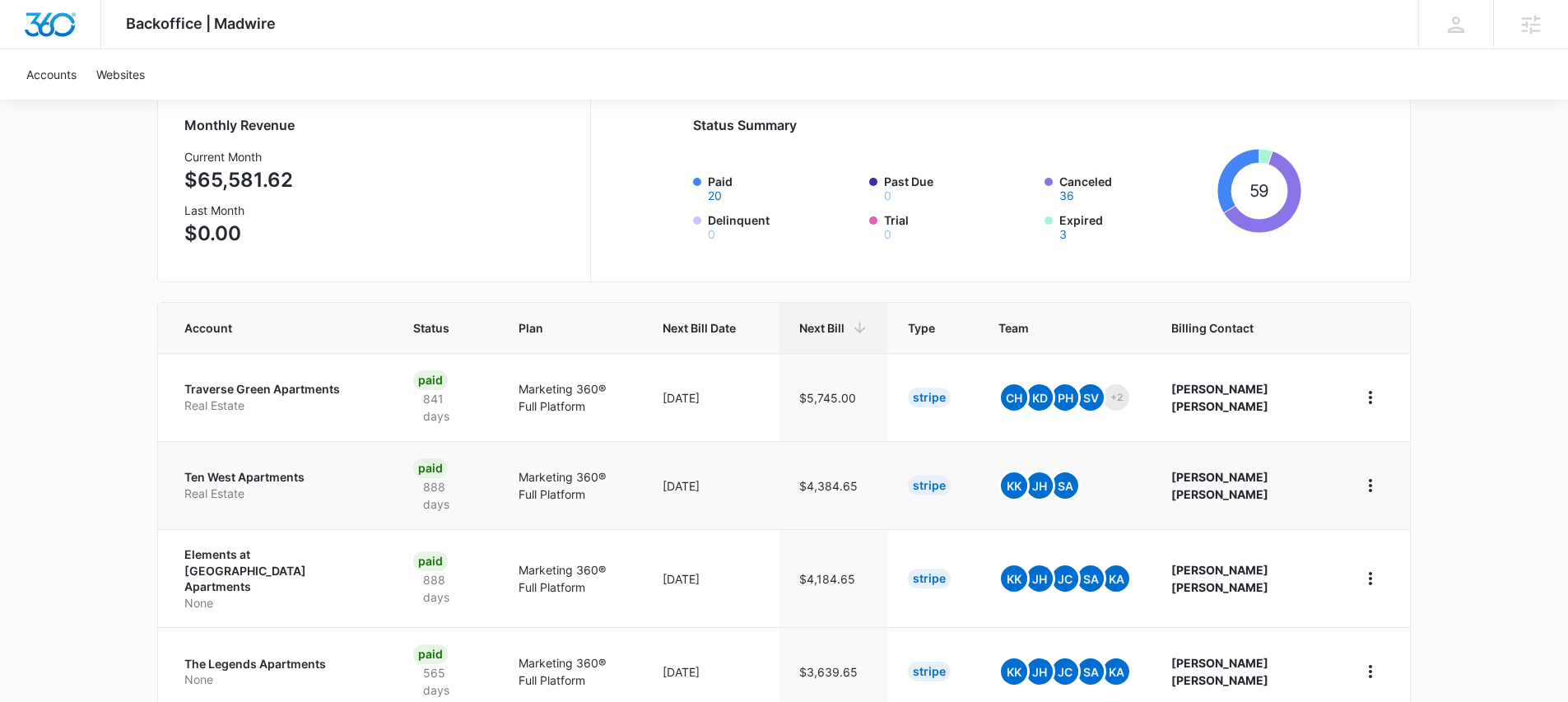
scroll to position [180, 0]
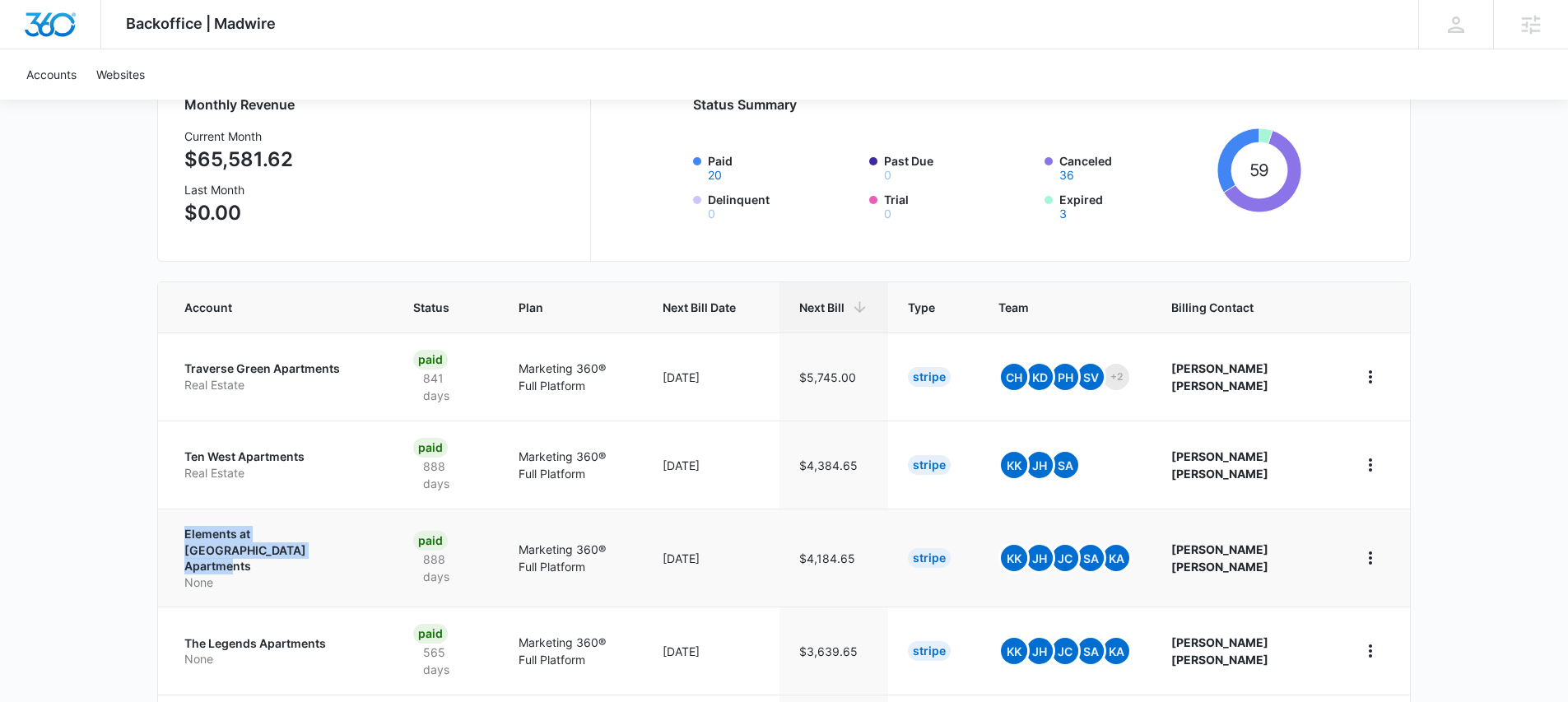
drag, startPoint x: 171, startPoint y: 521, endPoint x: 287, endPoint y: 536, distance: 117.0
click at [287, 536] on td "Elements at [GEOGRAPHIC_DATA] Apartments None" at bounding box center [275, 557] width 235 height 98
copy p "Elements at [GEOGRAPHIC_DATA] Apartments"
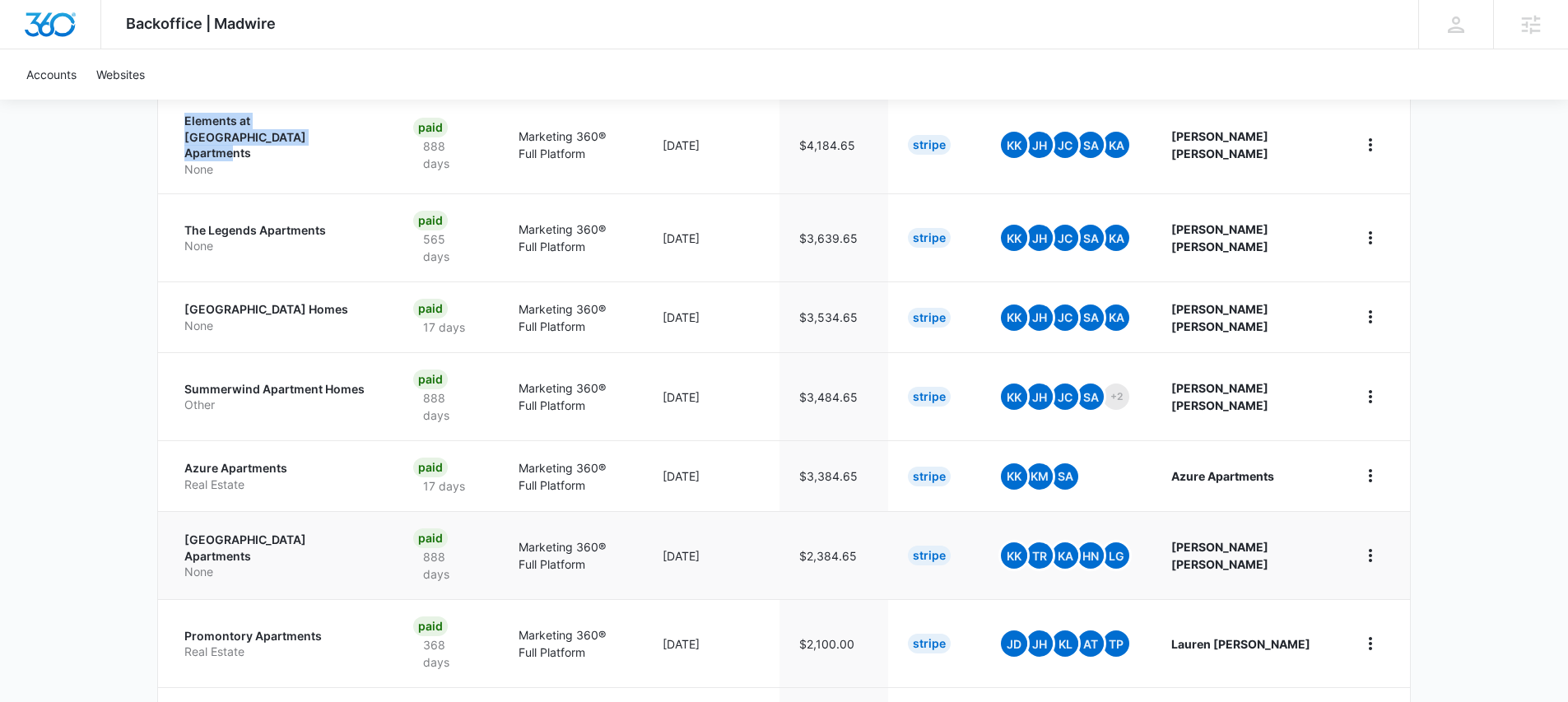
scroll to position [602, 0]
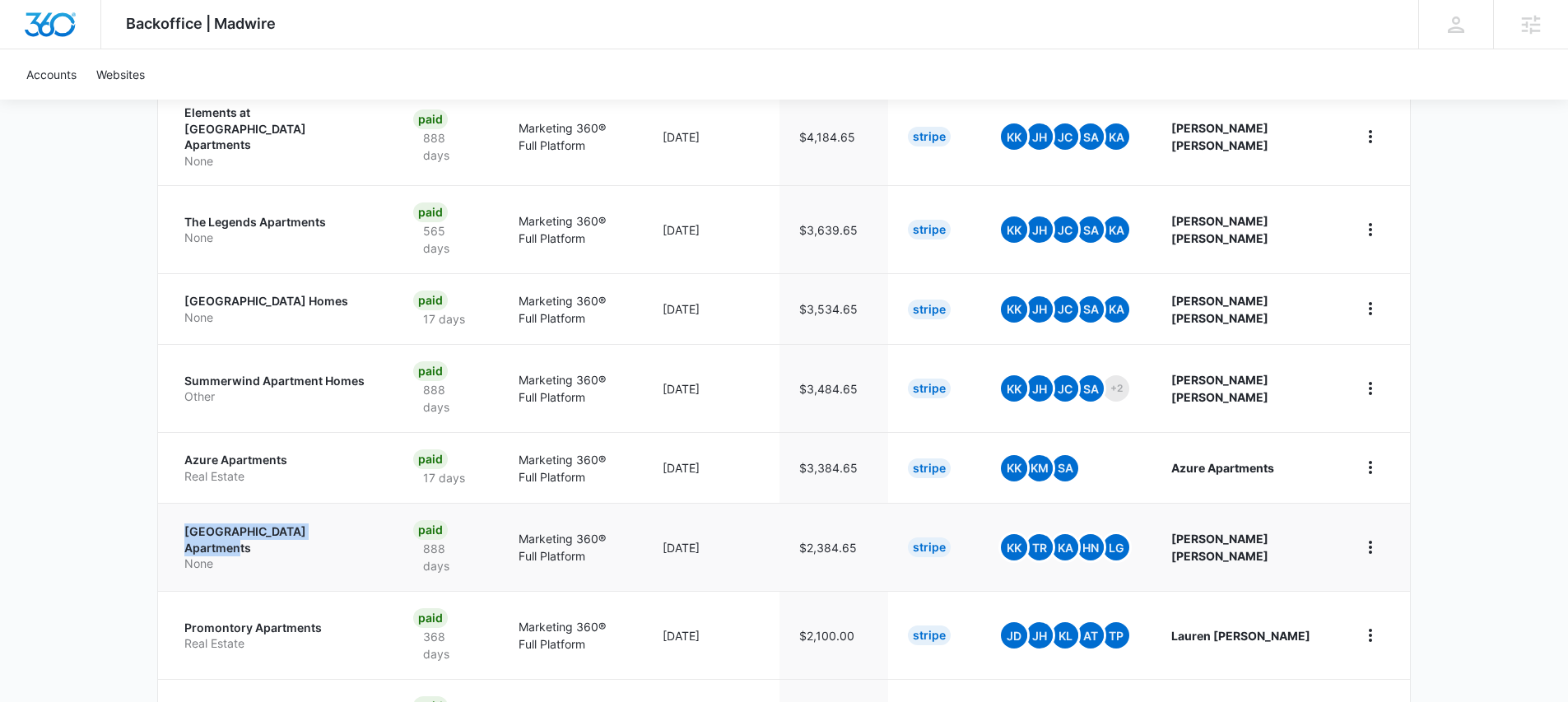
drag, startPoint x: 176, startPoint y: 507, endPoint x: 375, endPoint y: 511, distance: 199.0
click at [375, 511] on td "[GEOGRAPHIC_DATA] Apartments None" at bounding box center [275, 547] width 235 height 88
copy p "[GEOGRAPHIC_DATA] Apartments"
